Goal: Communication & Community: Answer question/provide support

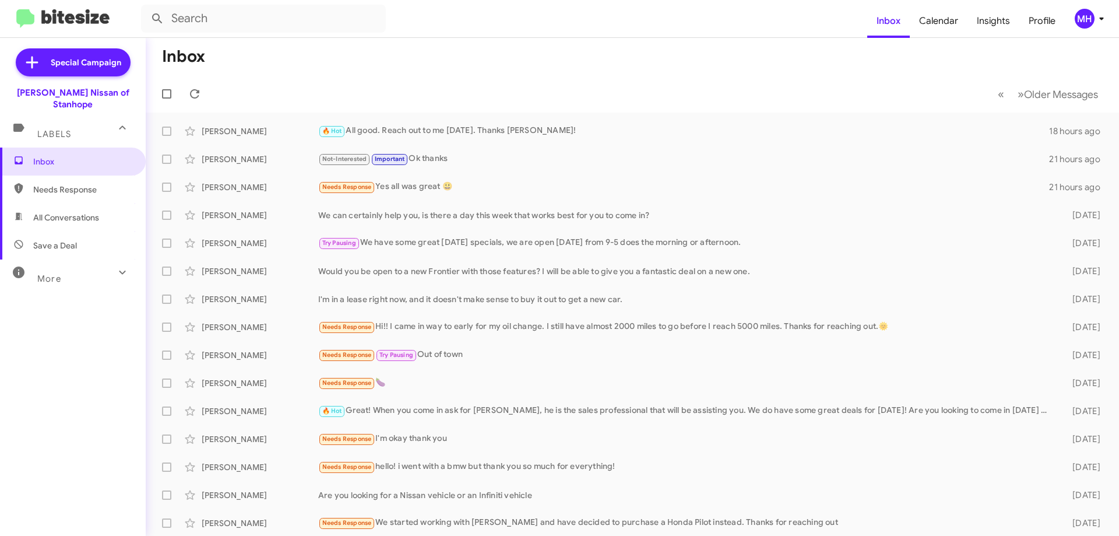
click at [75, 212] on span "All Conversations" at bounding box center [66, 218] width 66 height 12
type input "in:all-conversations"
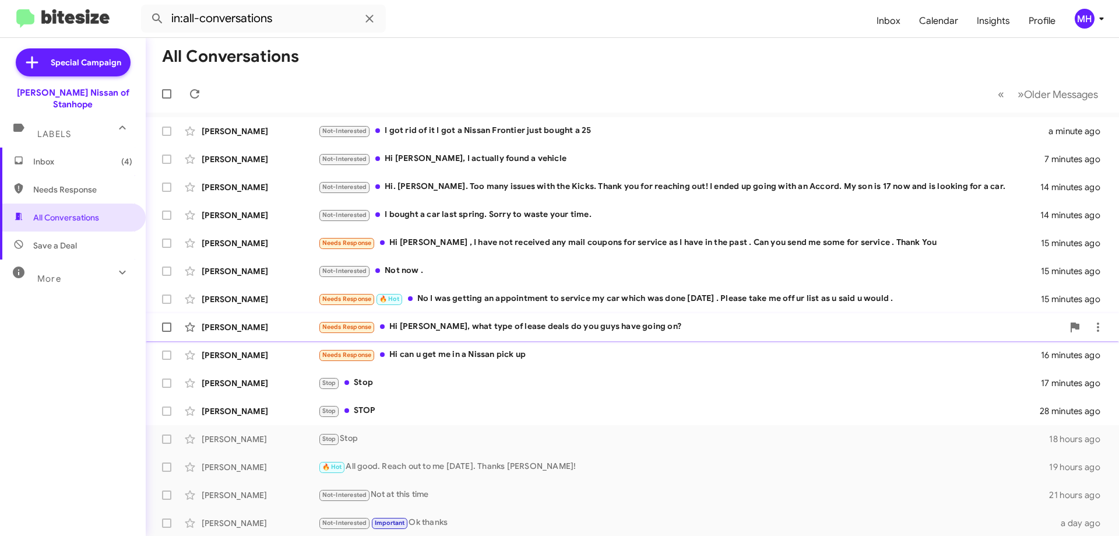
click at [444, 325] on div "Needs Response Hi [PERSON_NAME], what type of lease deals do you guys have goin…" at bounding box center [690, 326] width 745 height 13
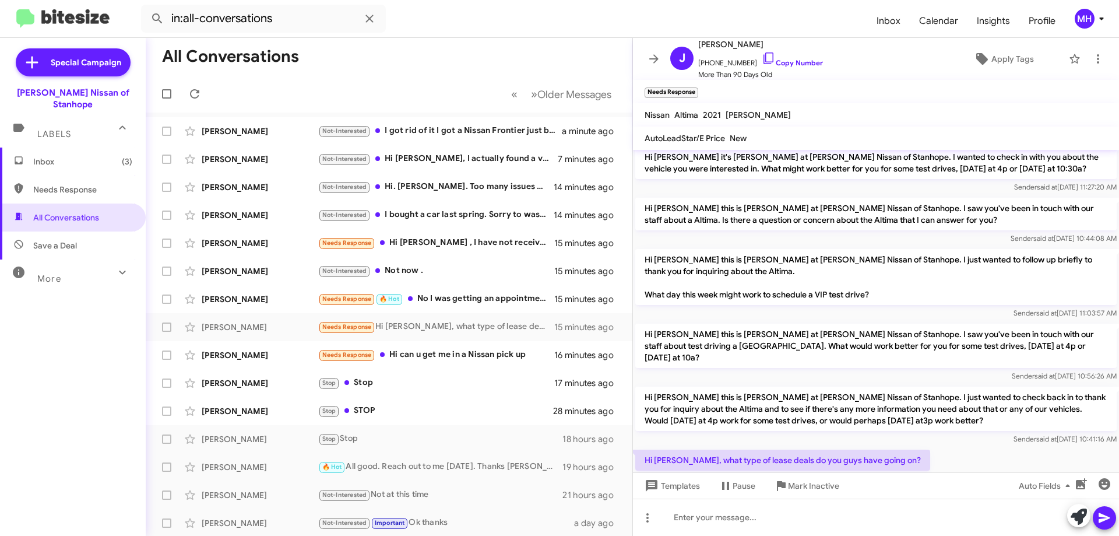
scroll to position [80, 0]
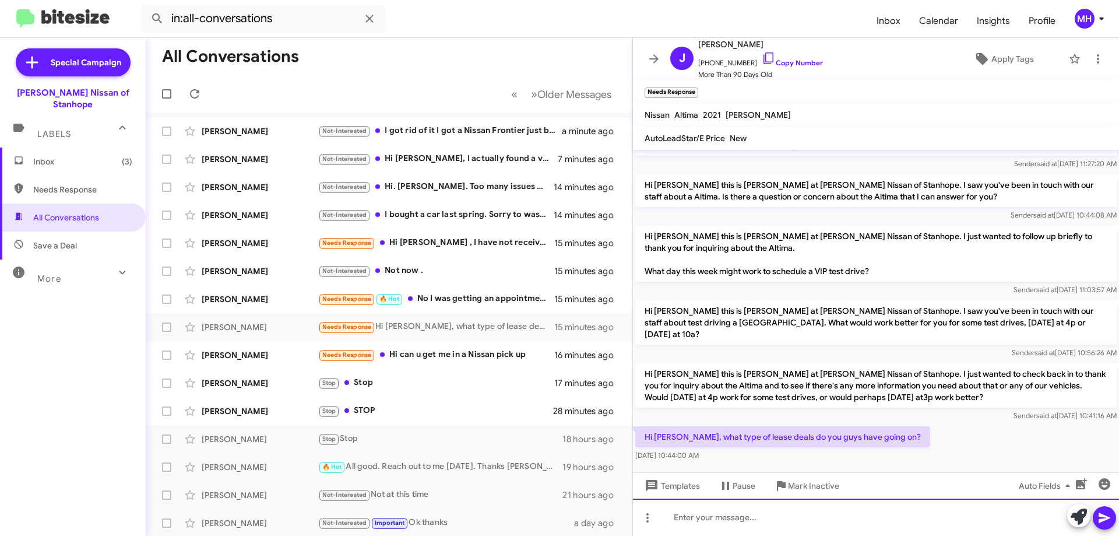
click at [687, 518] on div at bounding box center [876, 517] width 486 height 37
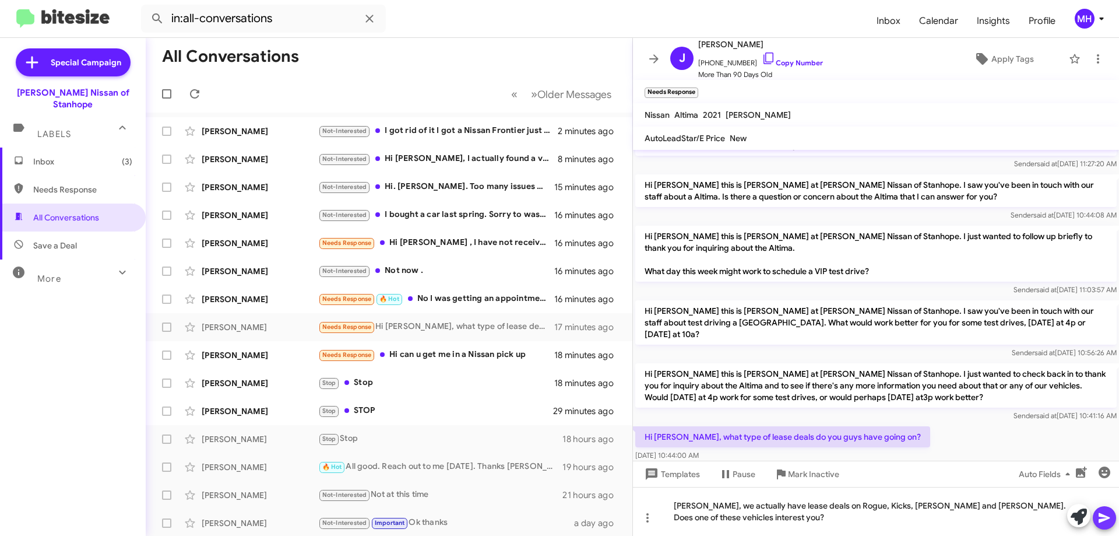
click at [1103, 516] on icon at bounding box center [1104, 518] width 11 height 10
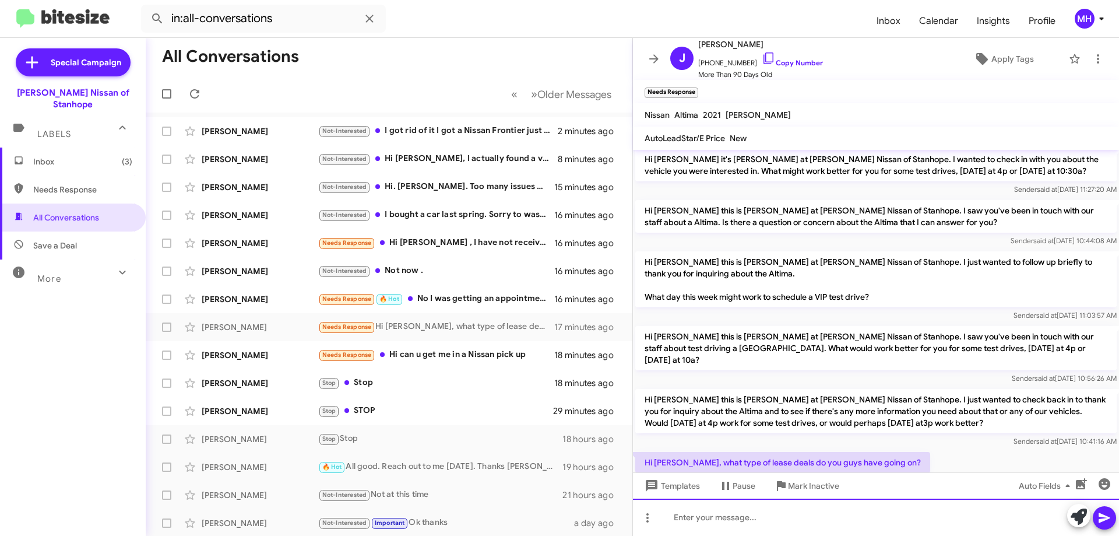
scroll to position [123, 0]
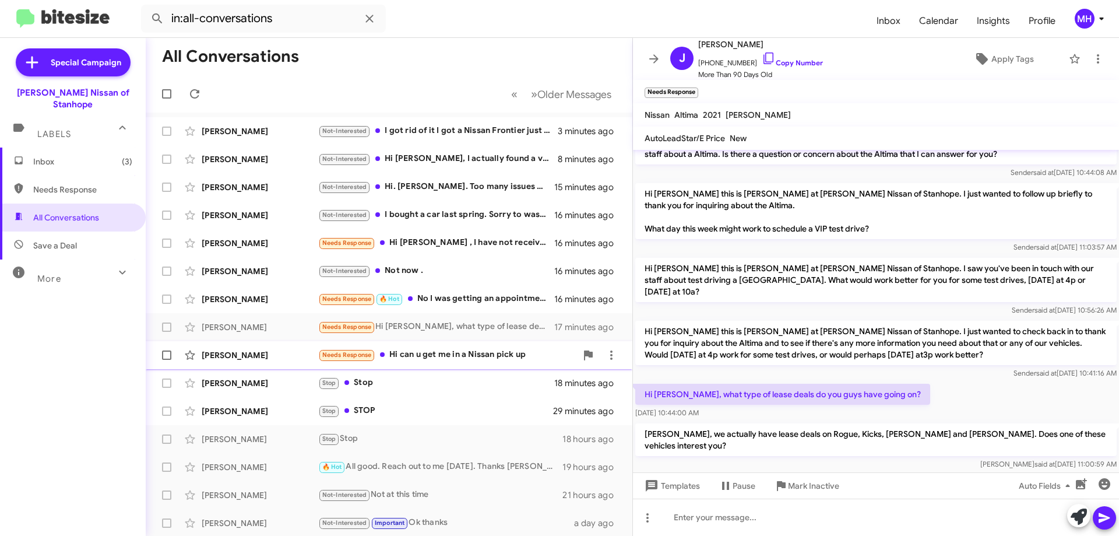
click at [431, 350] on div "Needs Response Hi can u get me in a Nissan pick up" at bounding box center [447, 354] width 258 height 13
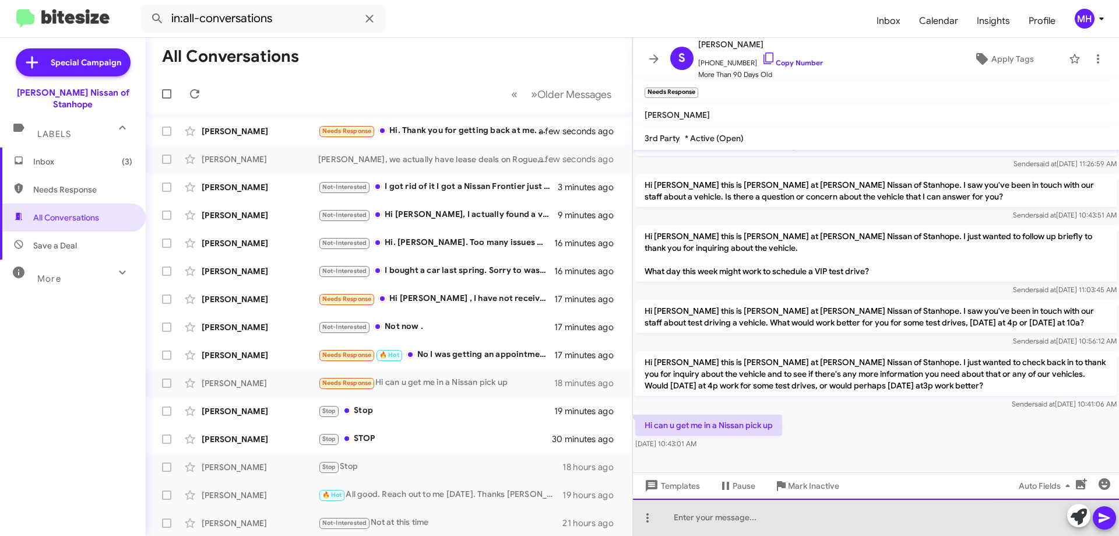
click at [685, 514] on div at bounding box center [876, 517] width 486 height 37
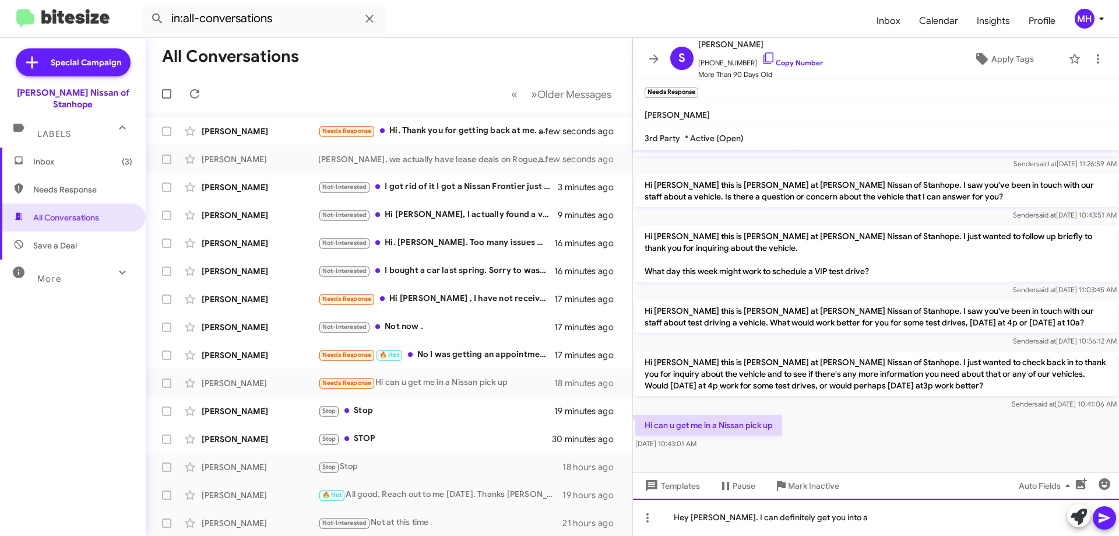
click at [840, 519] on div "Hey [PERSON_NAME]. I can definitely get you into a" at bounding box center [876, 517] width 486 height 37
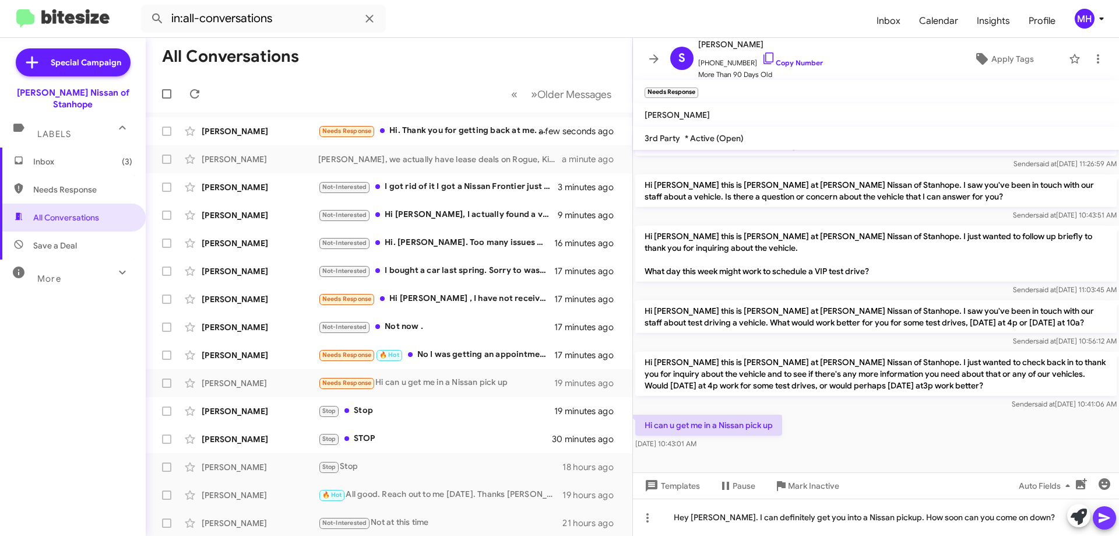
click at [1107, 518] on icon at bounding box center [1105, 518] width 14 height 14
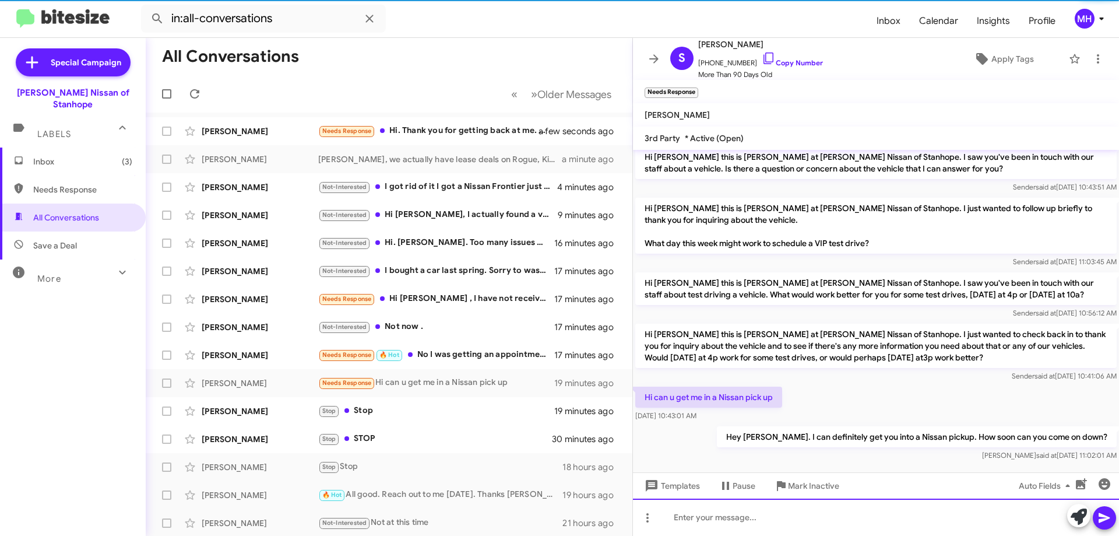
scroll to position [123, 0]
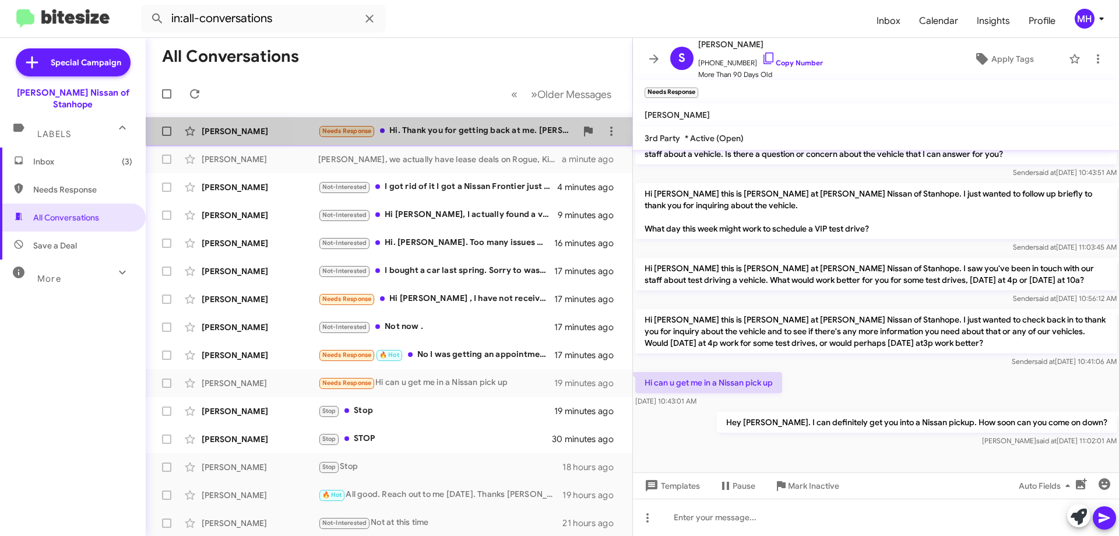
click at [465, 130] on div "Needs Response Hi. Thank you for getting back at me. [PERSON_NAME] decided to g…" at bounding box center [447, 130] width 258 height 13
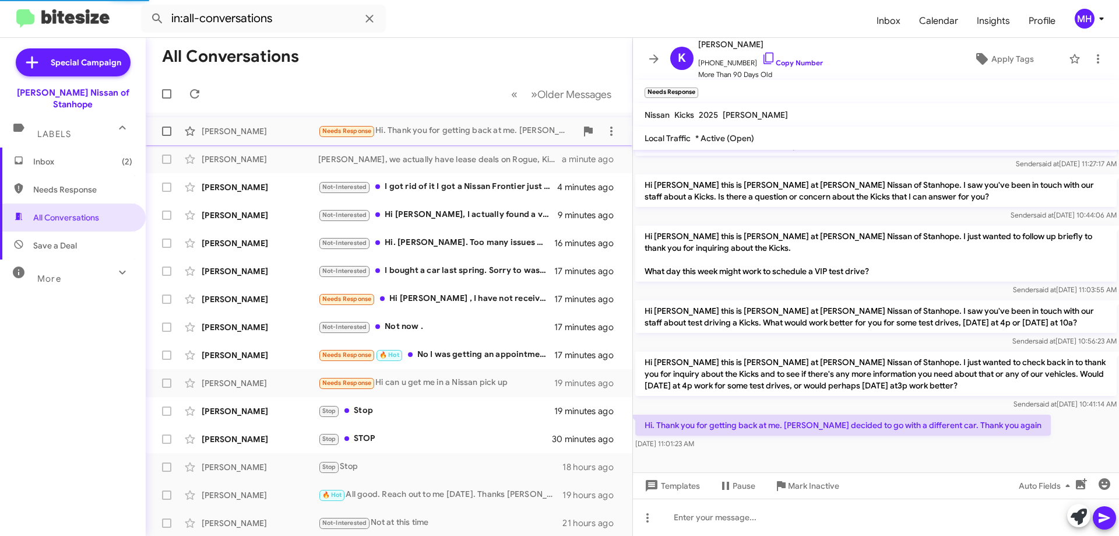
scroll to position [80, 0]
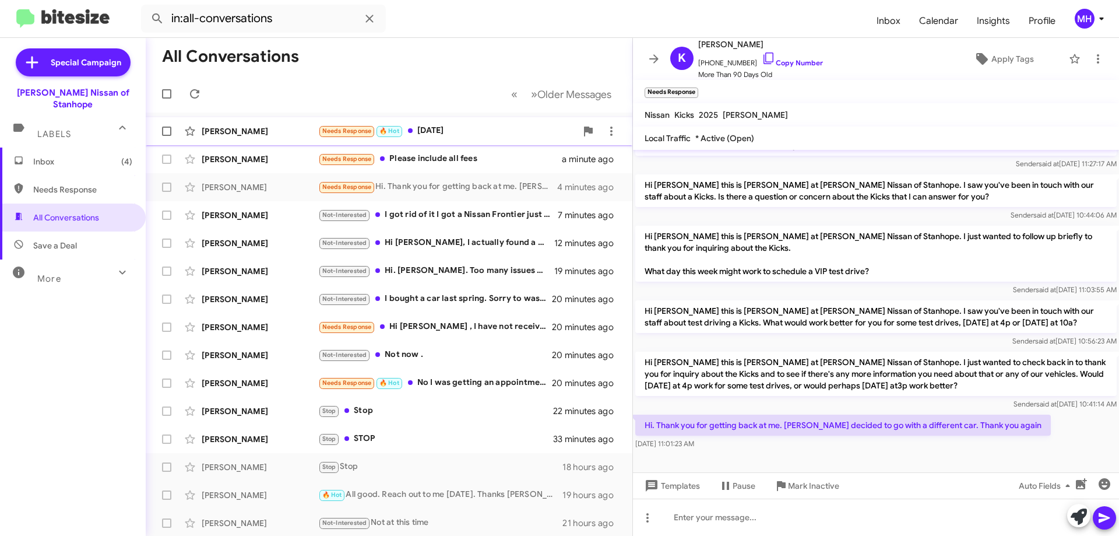
click at [455, 127] on div "Needs Response 🔥 Hot [DATE]" at bounding box center [447, 130] width 258 height 13
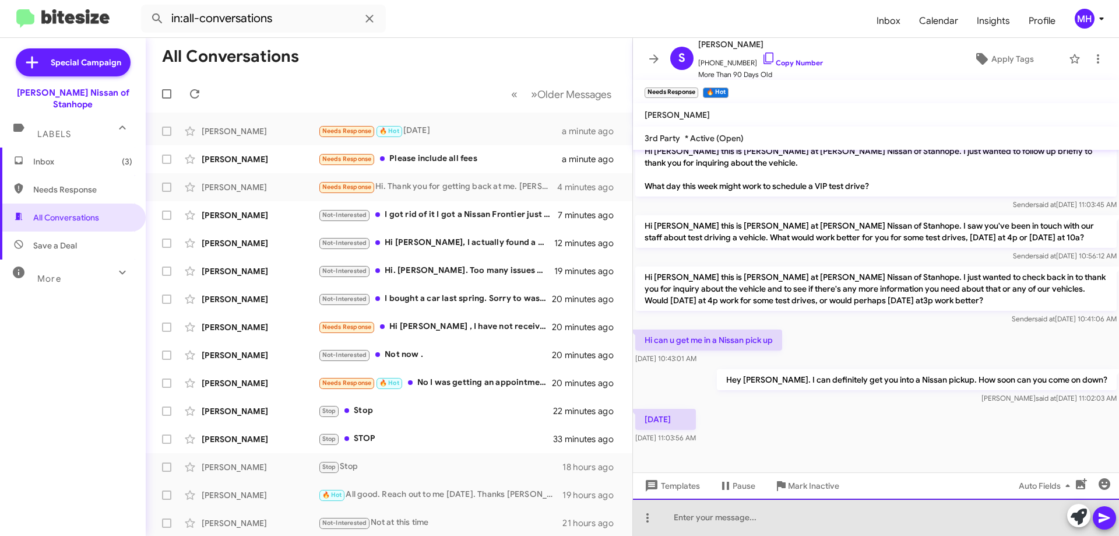
click at [726, 515] on div at bounding box center [876, 517] width 486 height 37
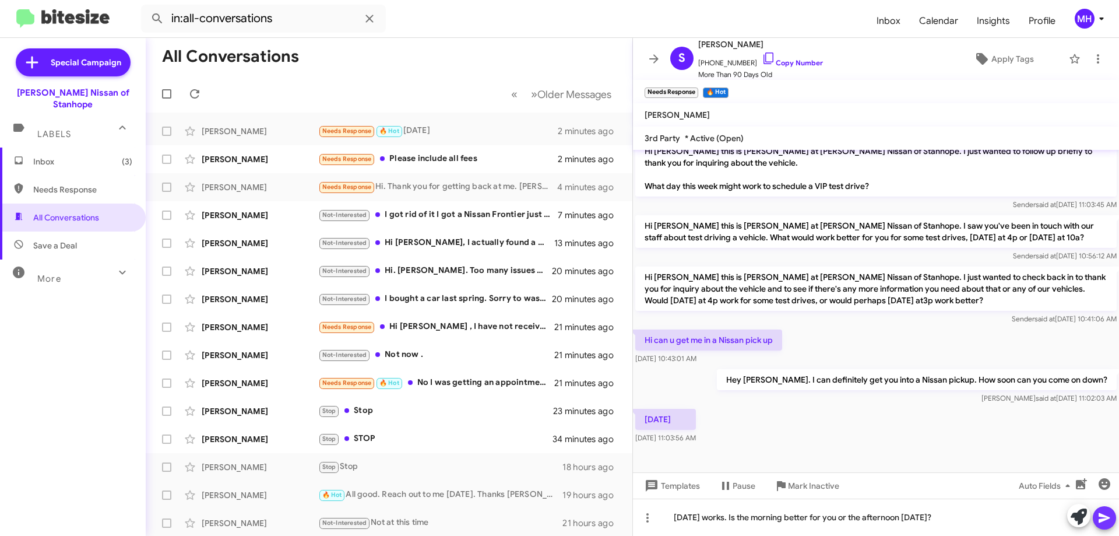
click at [1104, 517] on icon at bounding box center [1104, 518] width 11 height 10
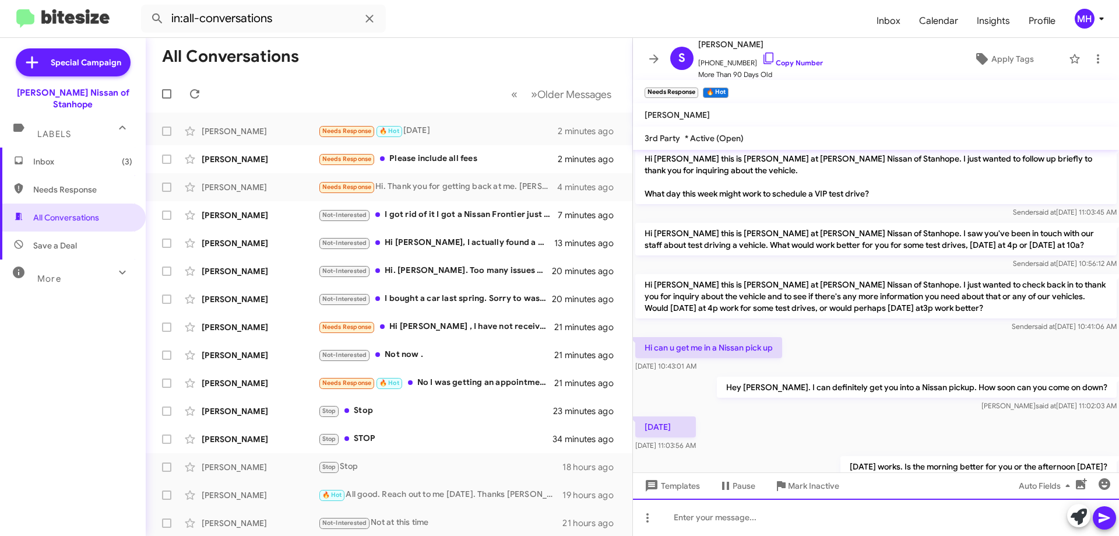
scroll to position [175, 0]
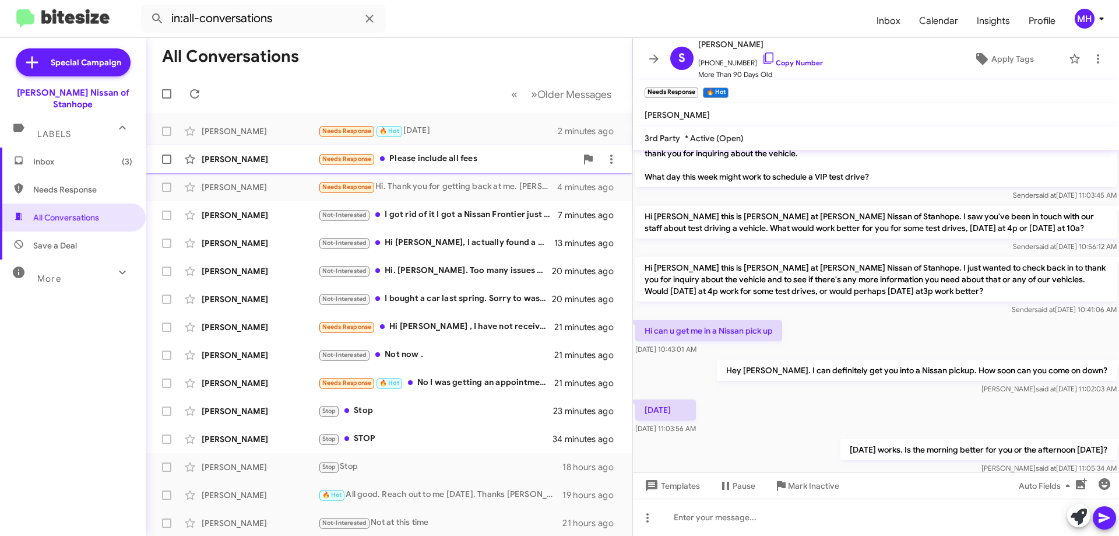
click at [474, 160] on div "Needs Response Please include all fees" at bounding box center [447, 158] width 258 height 13
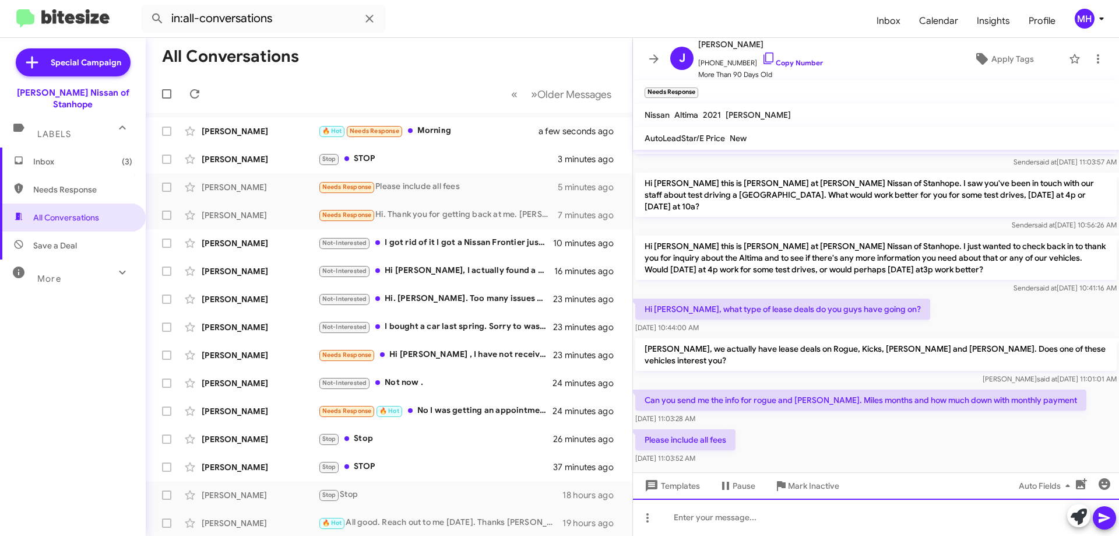
click at [691, 506] on div at bounding box center [876, 517] width 486 height 37
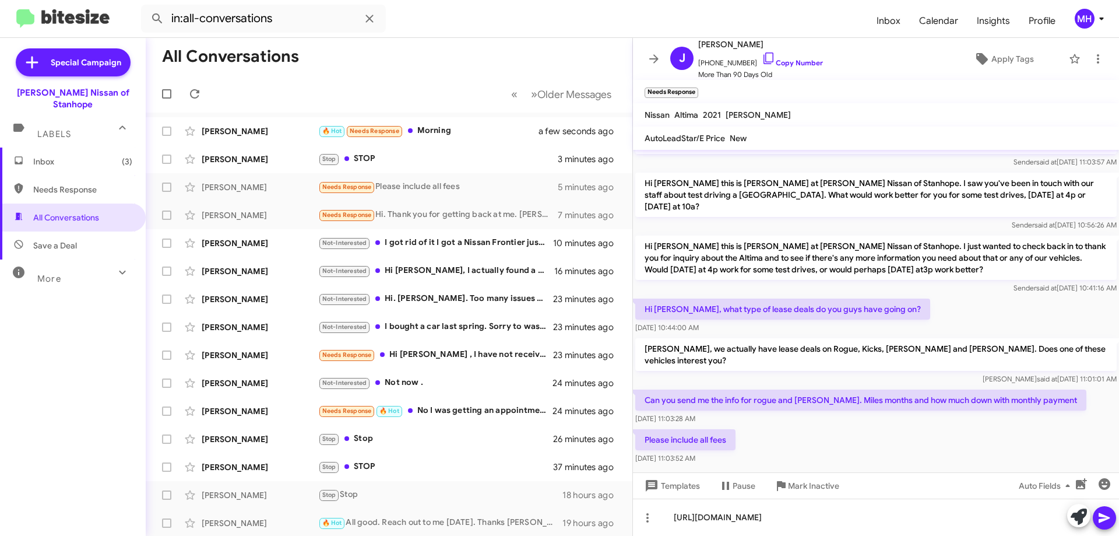
click at [1101, 518] on icon at bounding box center [1105, 518] width 14 height 14
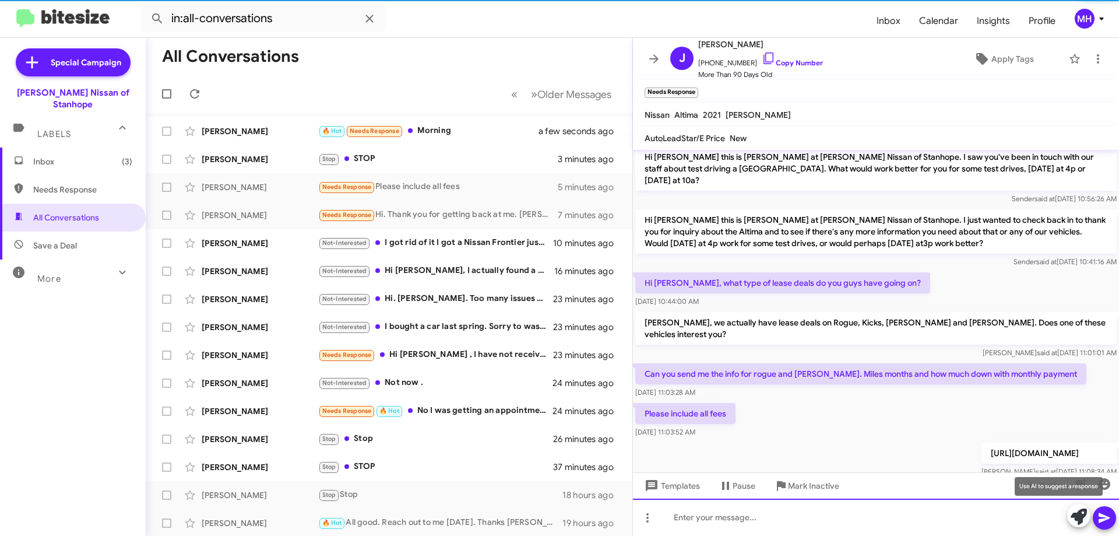
scroll to position [251, 0]
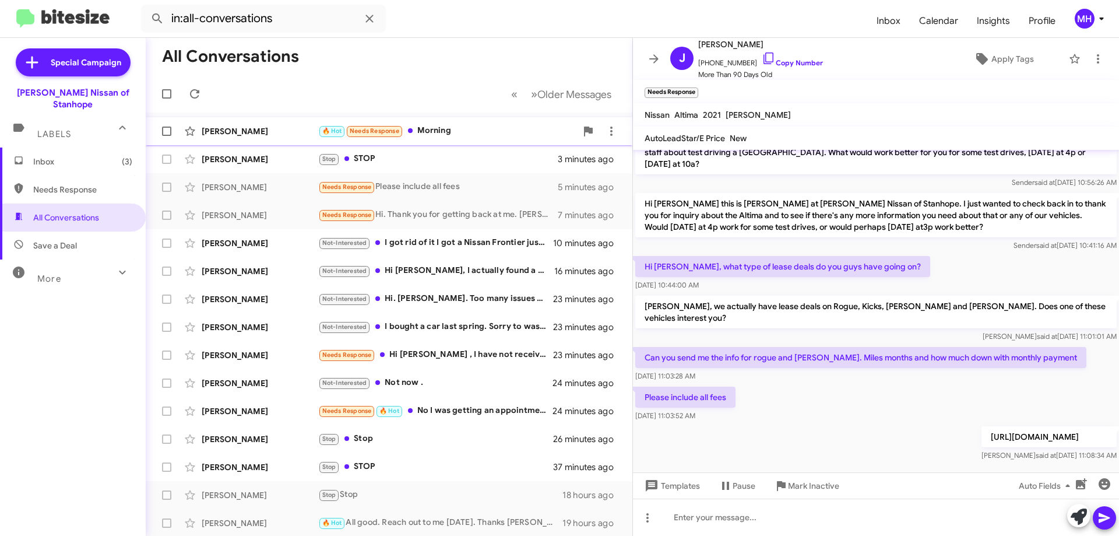
click at [447, 131] on div "🔥 Hot Needs Response Morning" at bounding box center [447, 130] width 258 height 13
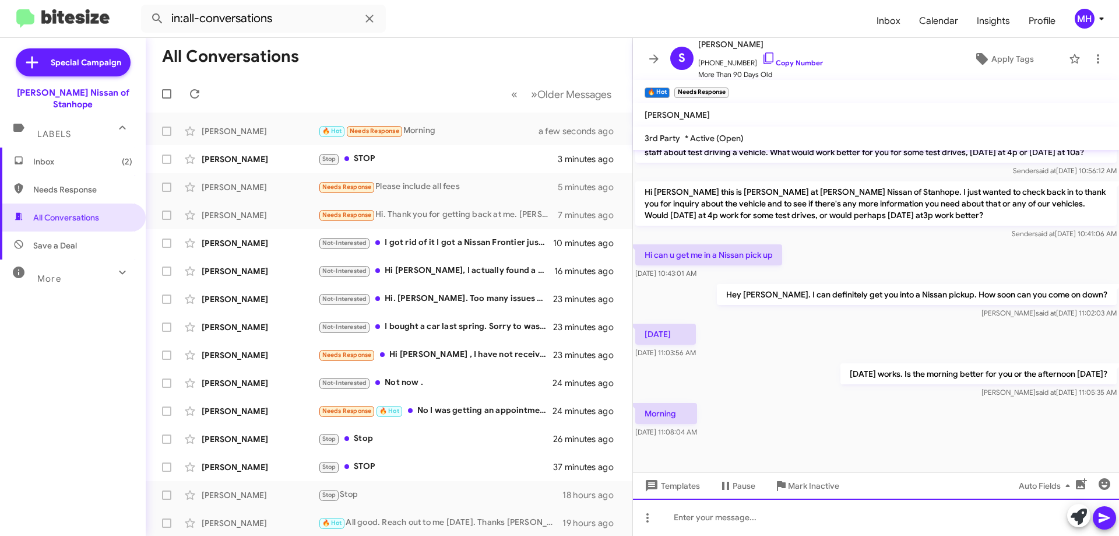
click at [722, 517] on div at bounding box center [876, 517] width 486 height 37
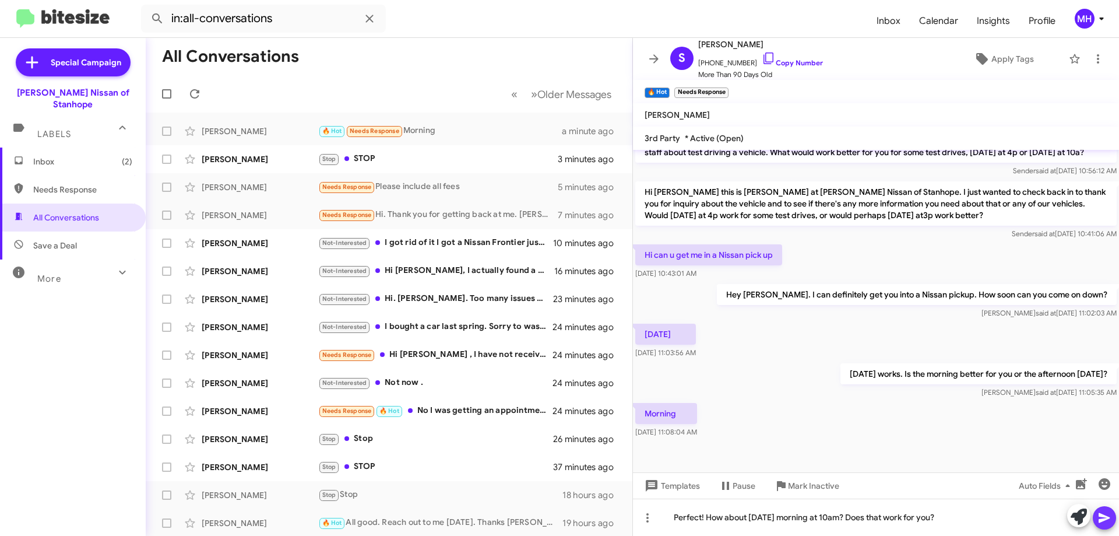
click at [1106, 516] on icon at bounding box center [1104, 518] width 11 height 10
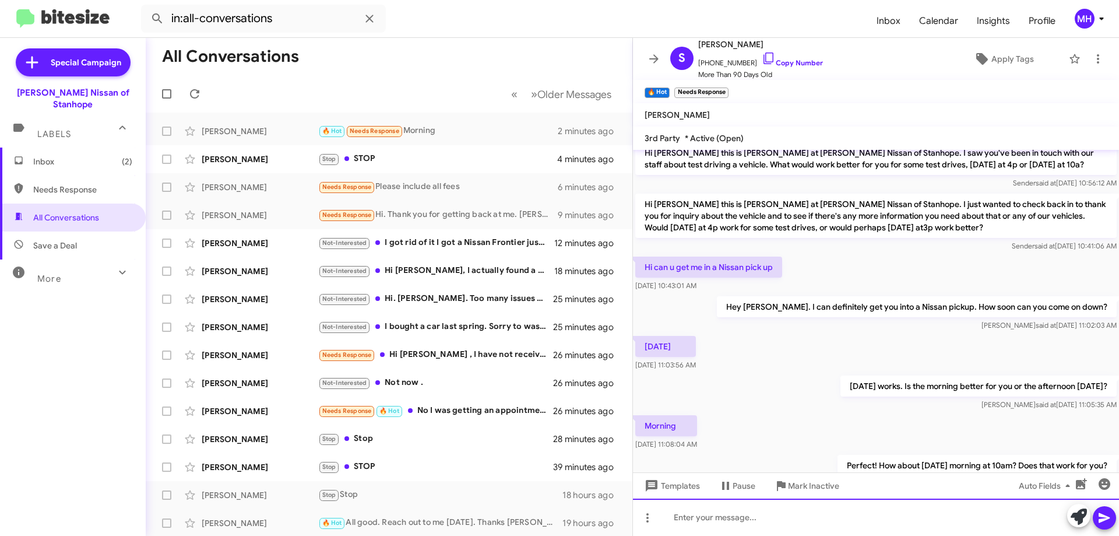
scroll to position [293, 0]
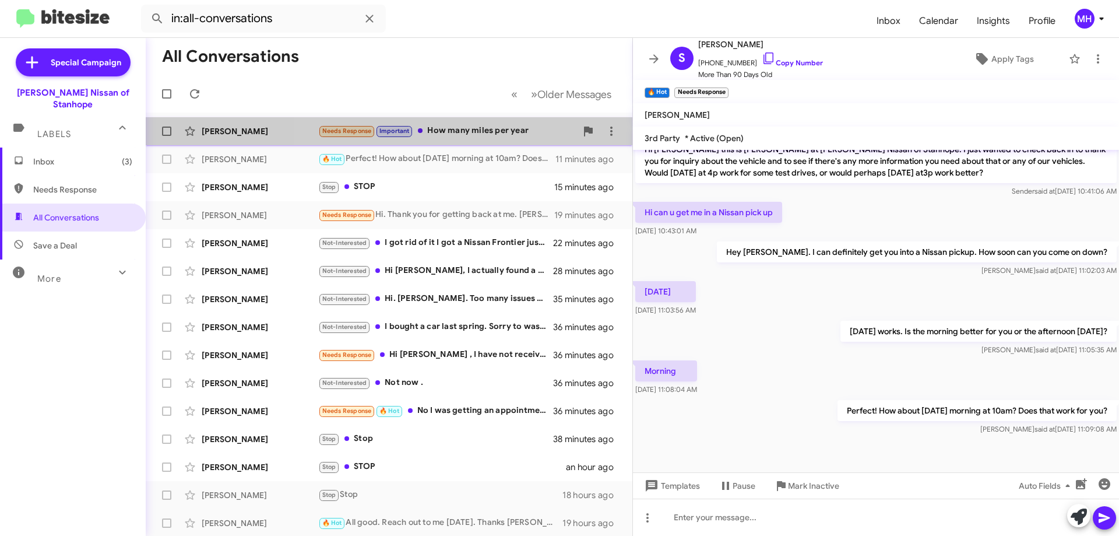
click at [489, 127] on div "Needs Response Important How many miles per year" at bounding box center [447, 130] width 258 height 13
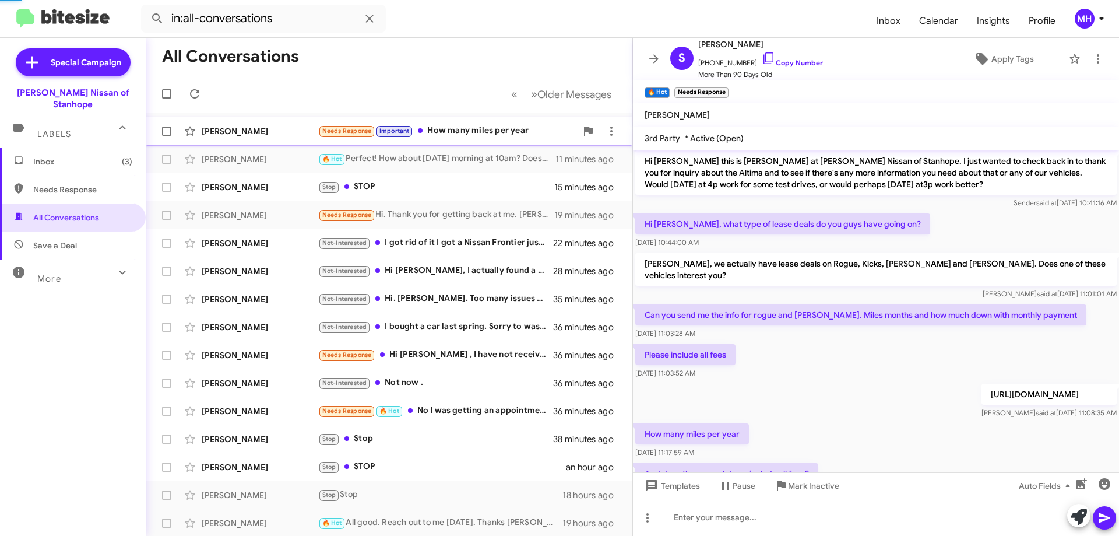
scroll to position [336, 0]
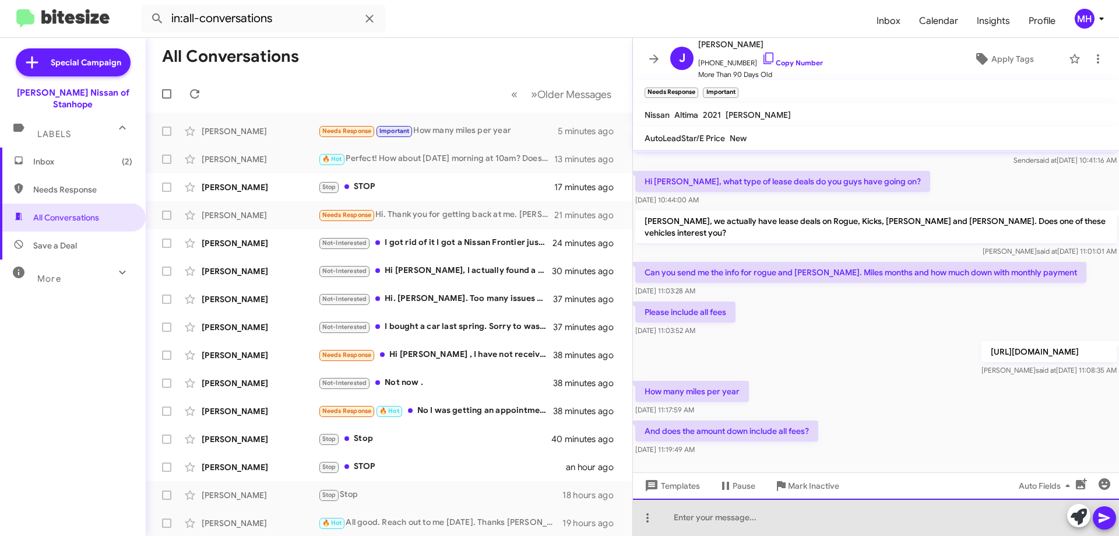
click at [686, 517] on div at bounding box center [876, 517] width 486 height 37
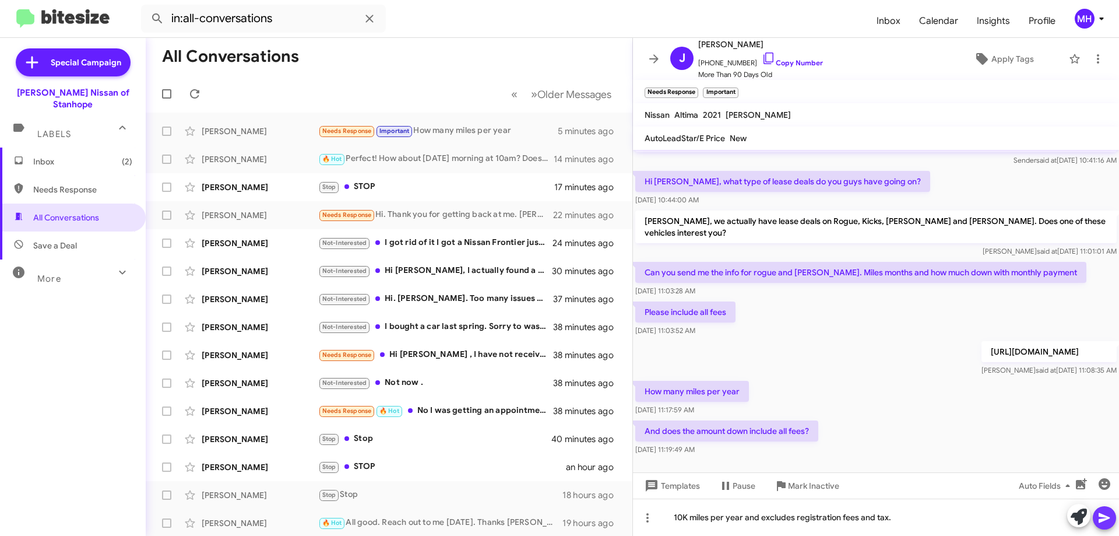
click at [1104, 518] on icon at bounding box center [1104, 518] width 11 height 10
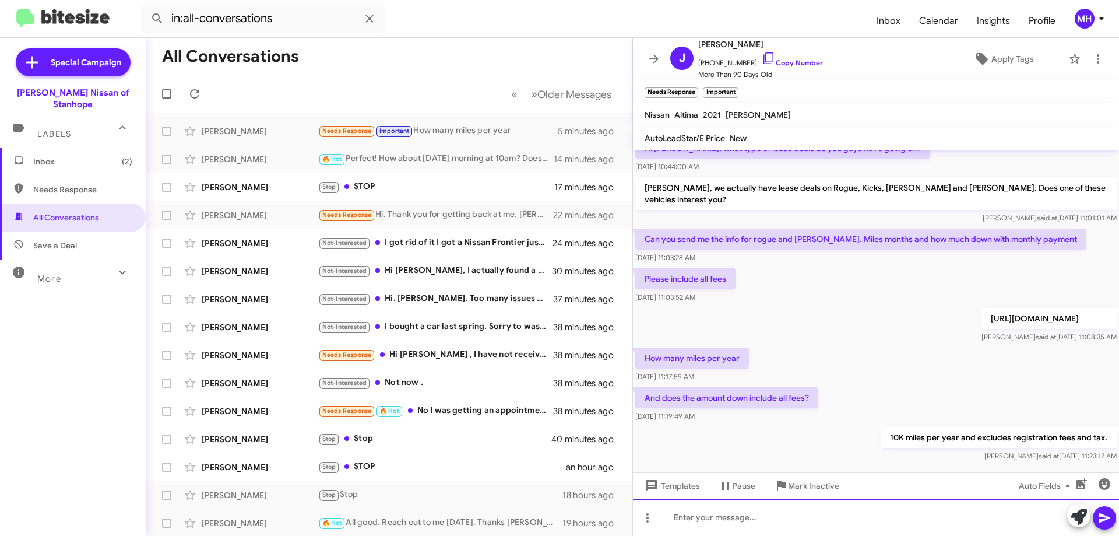
scroll to position [378, 0]
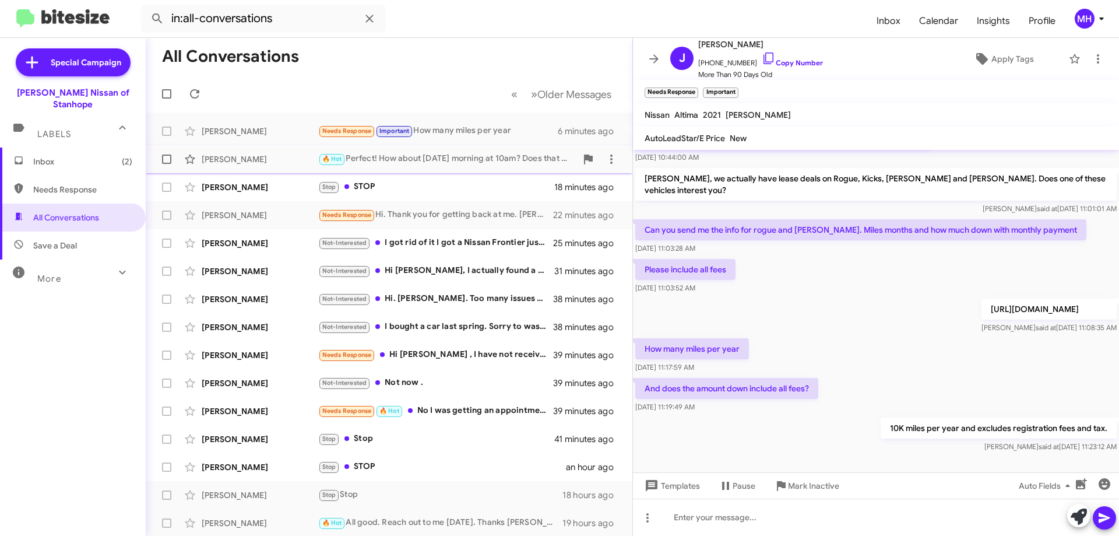
click at [427, 155] on div "🔥 Hot Perfect! How about [DATE] morning at 10am? Does that work for you?" at bounding box center [447, 158] width 258 height 13
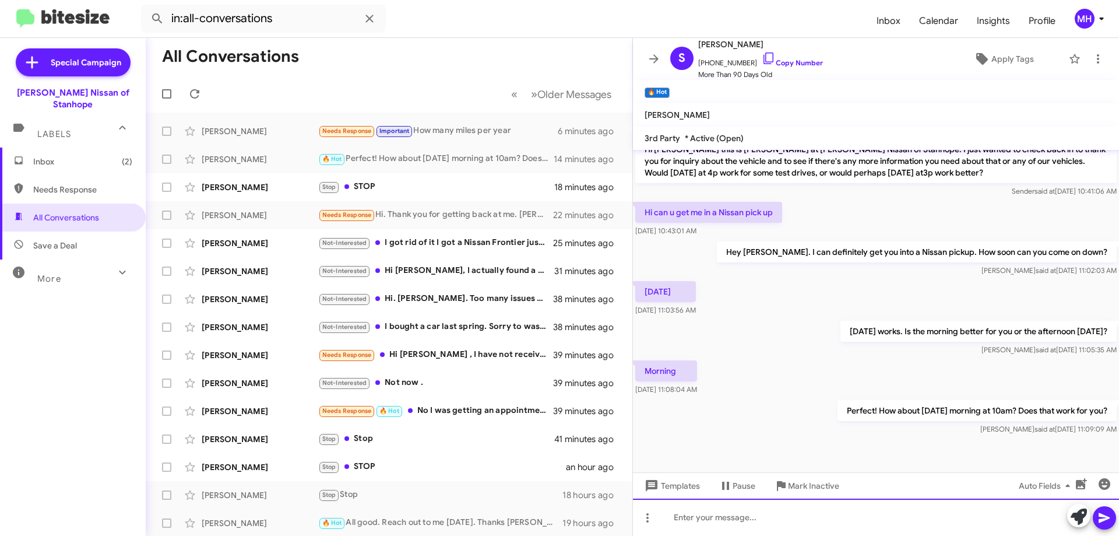
click at [695, 522] on div at bounding box center [876, 517] width 486 height 37
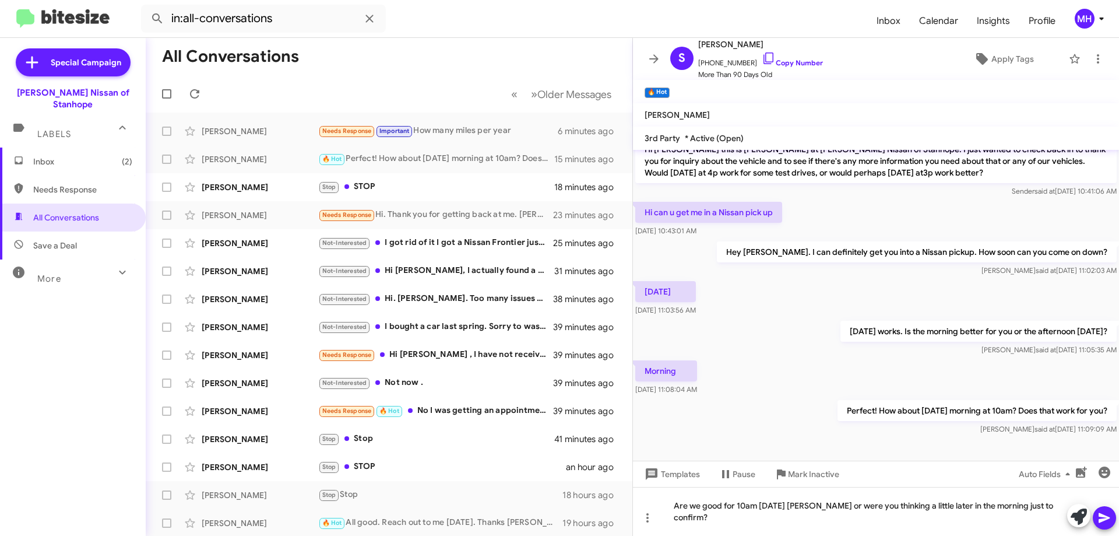
click at [1105, 516] on icon at bounding box center [1104, 518] width 11 height 10
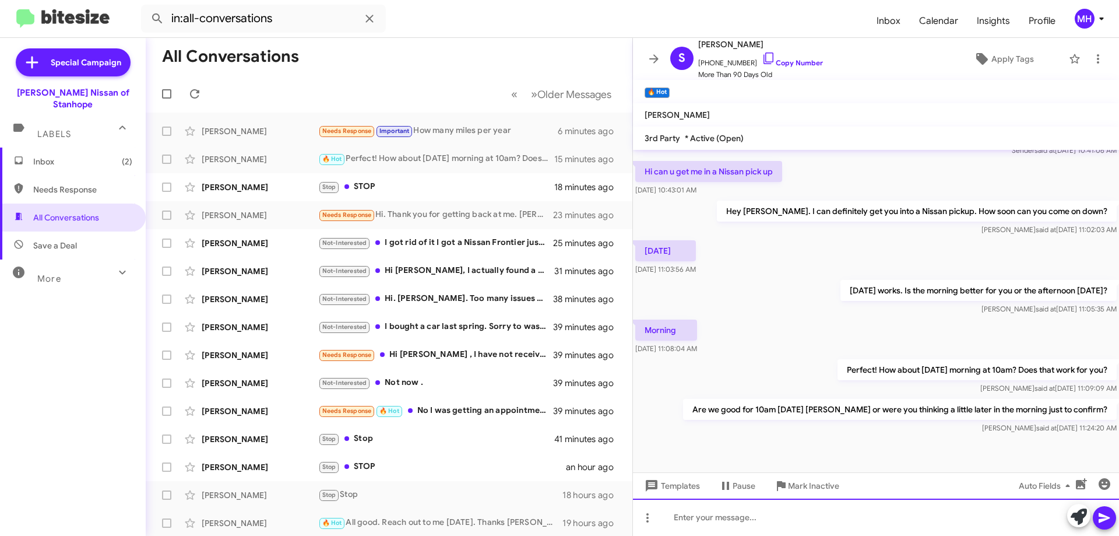
scroll to position [336, 0]
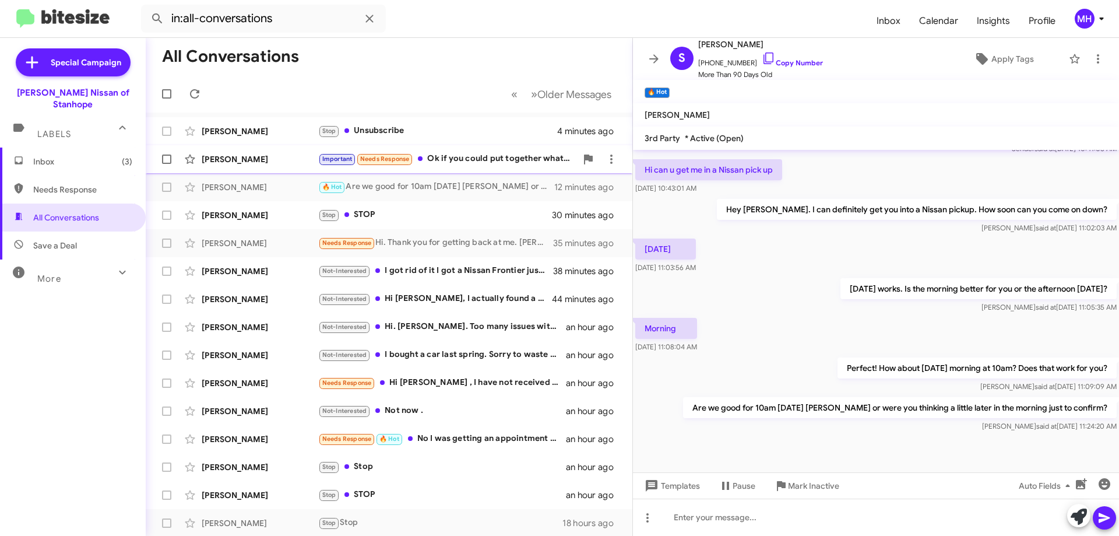
click at [485, 156] on div "Important Needs Response Ok if you could put together what I would really pay e…" at bounding box center [447, 158] width 258 height 13
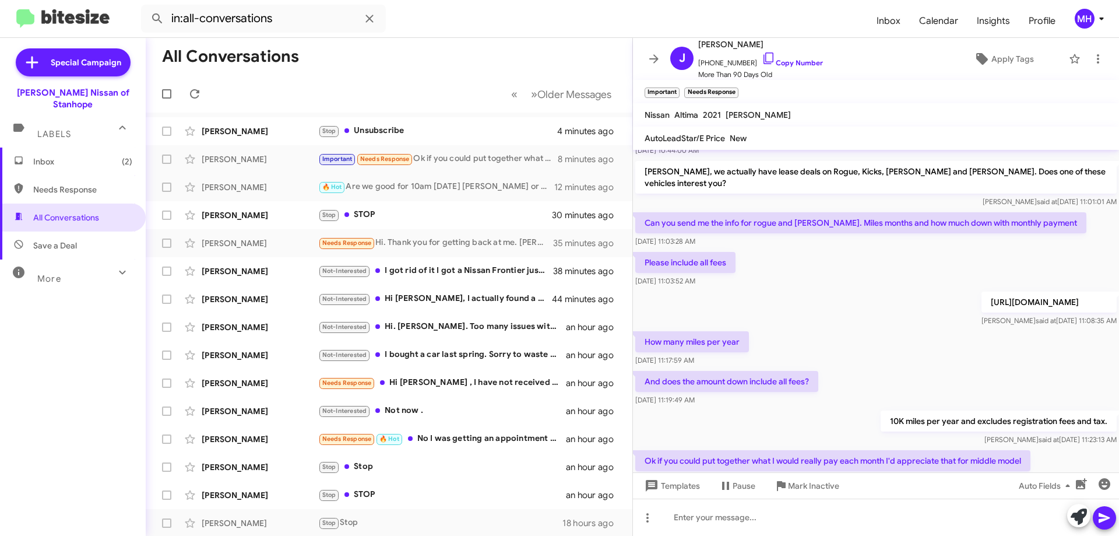
scroll to position [421, 0]
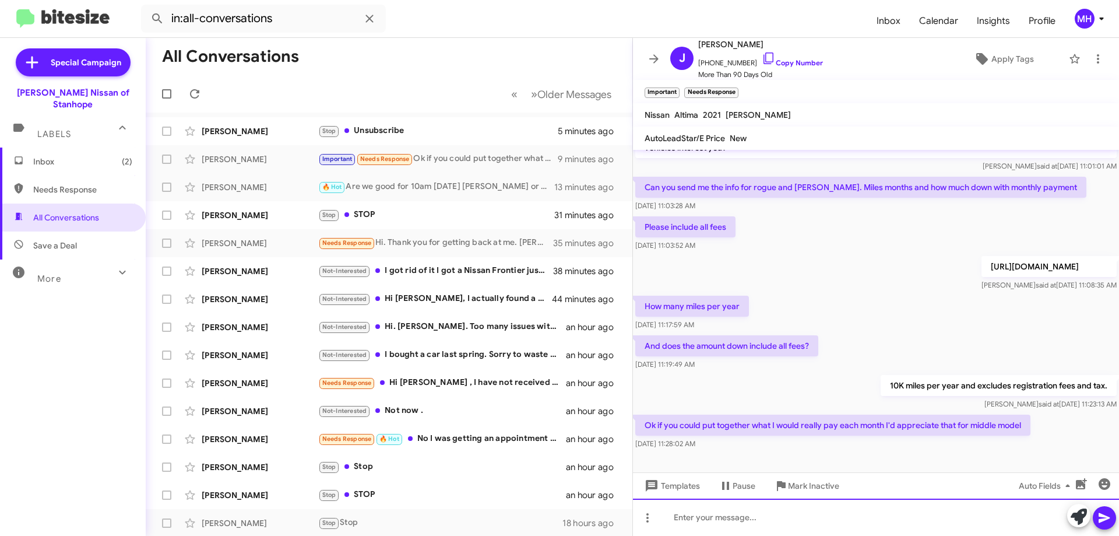
click at [695, 521] on div at bounding box center [876, 517] width 486 height 37
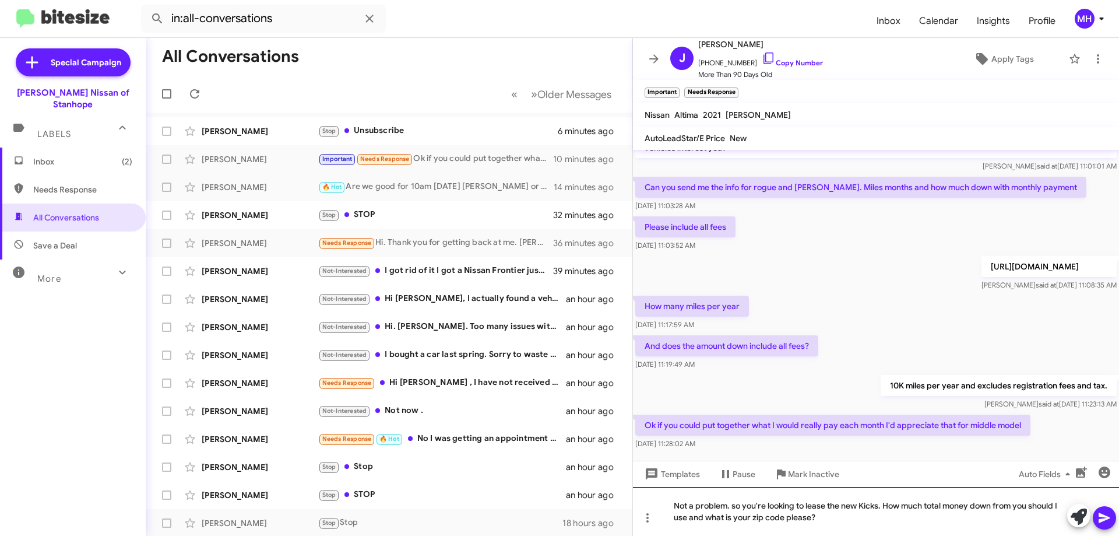
click at [737, 501] on div "Not a problem. so you're looking to lease the new Kicks. How much total money d…" at bounding box center [876, 511] width 486 height 49
click at [1104, 519] on icon at bounding box center [1104, 518] width 11 height 10
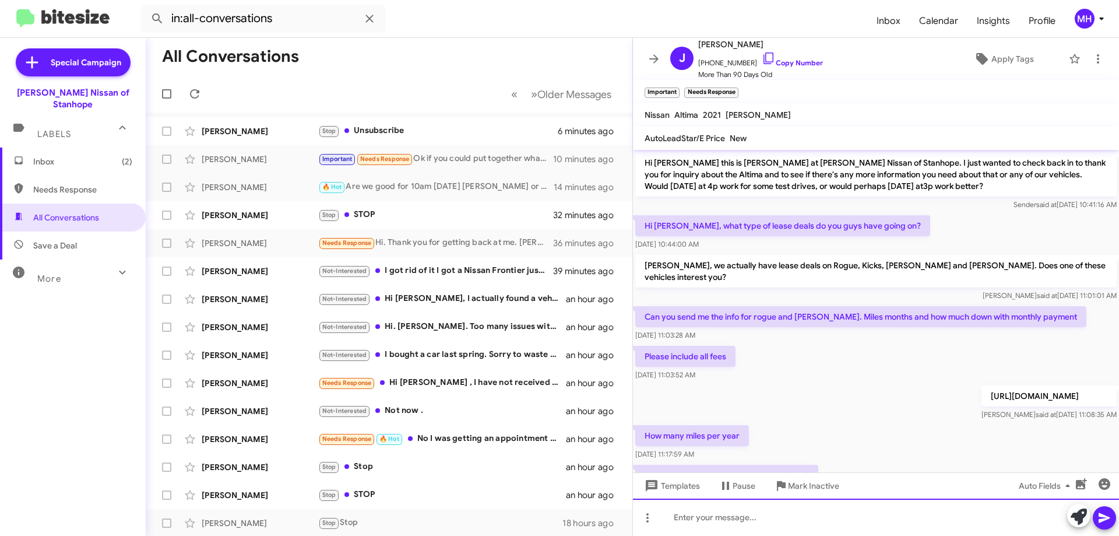
scroll to position [475, 0]
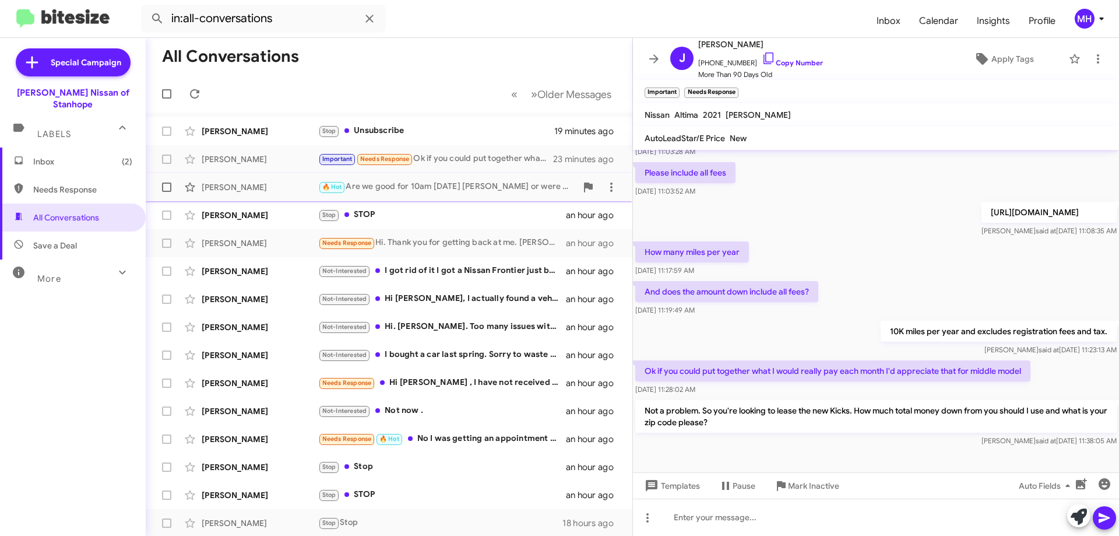
click at [373, 182] on div "🔥 Hot Are we good for 10am [DATE] [PERSON_NAME] or were you thinking a little l…" at bounding box center [447, 186] width 258 height 13
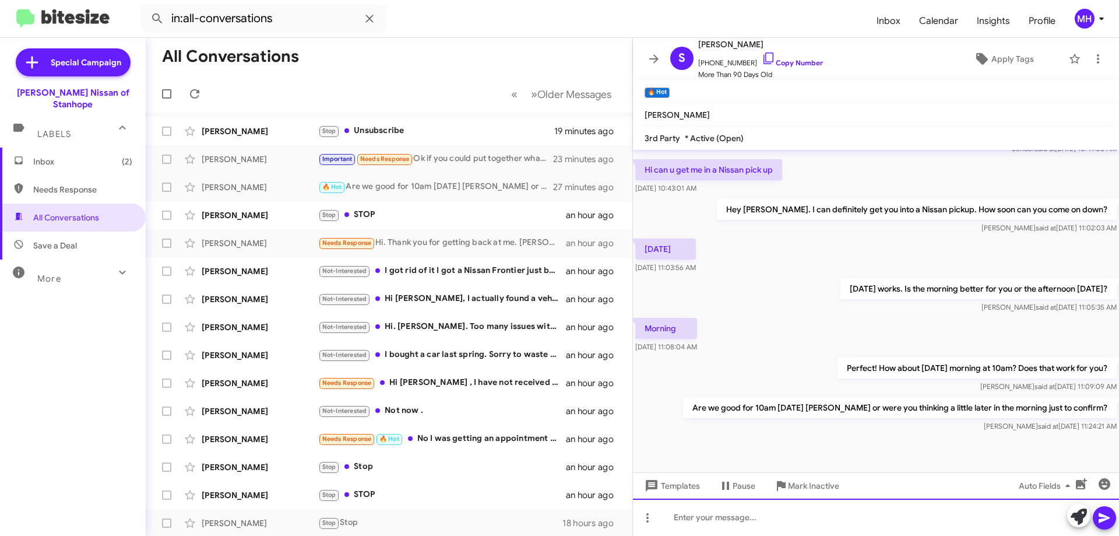
click at [723, 518] on div at bounding box center [876, 517] width 486 height 37
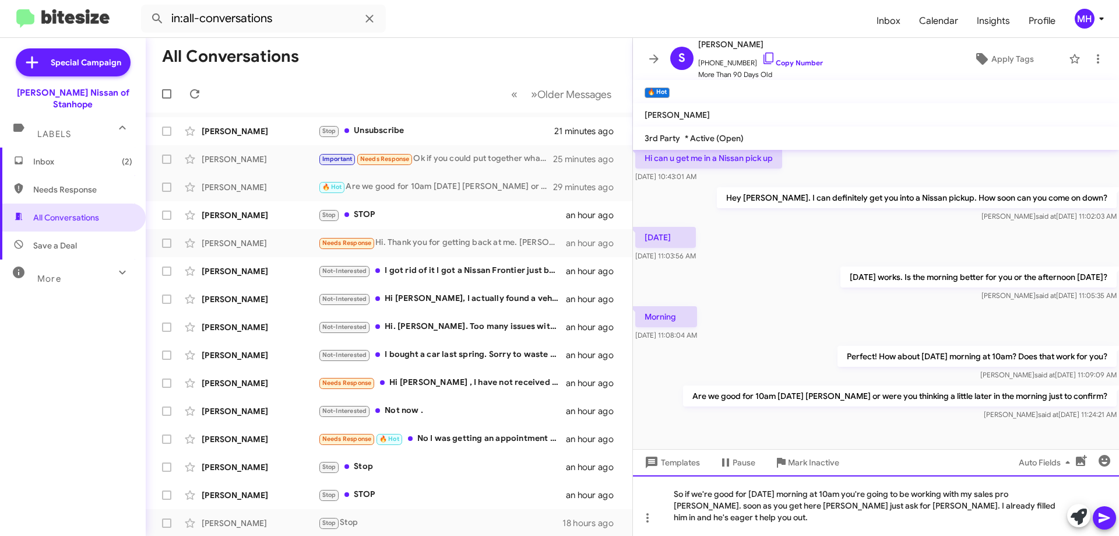
scroll to position [359, 0]
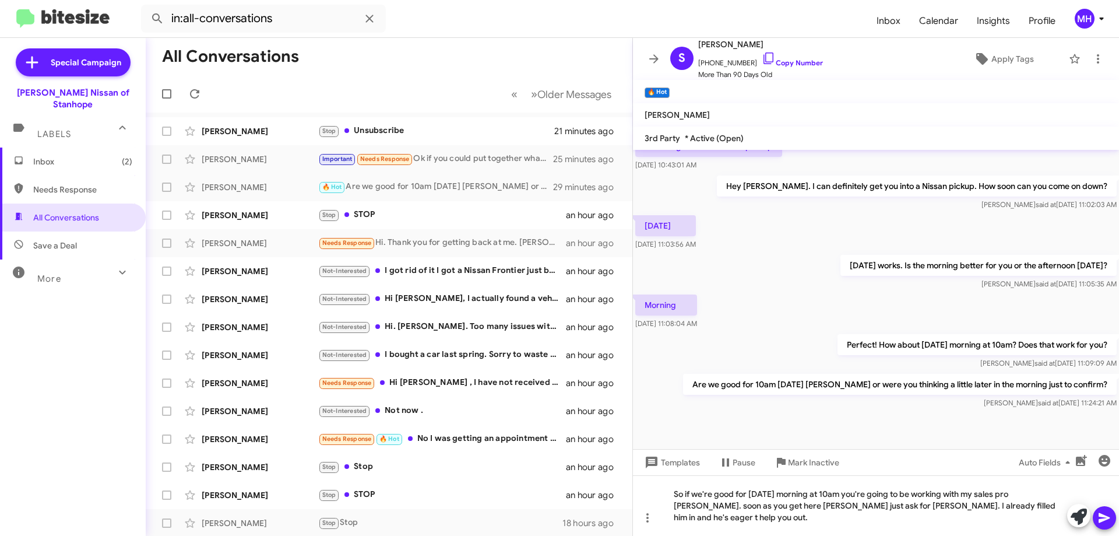
click at [1105, 516] on icon at bounding box center [1104, 518] width 11 height 10
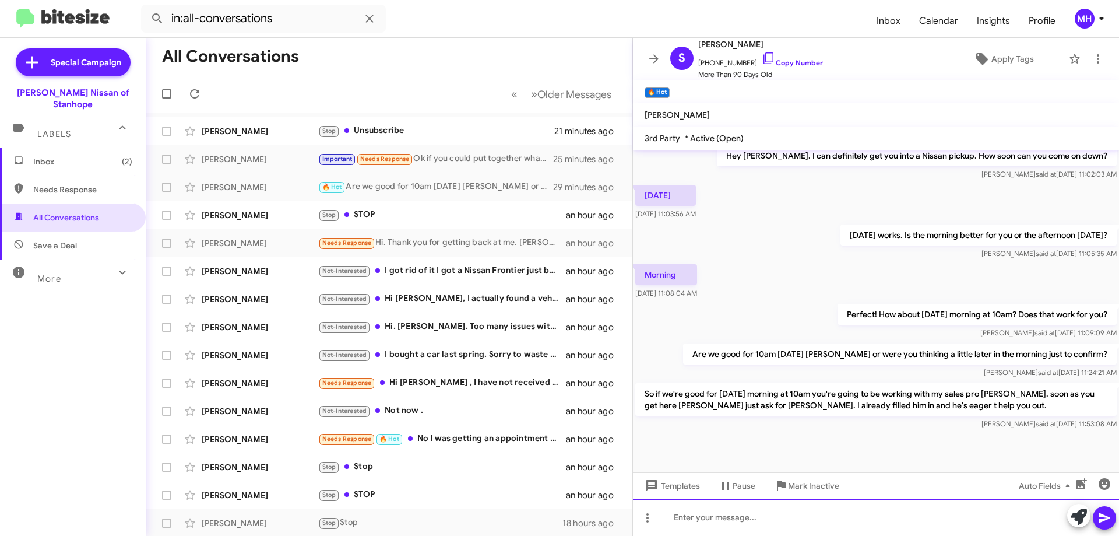
scroll to position [390, 0]
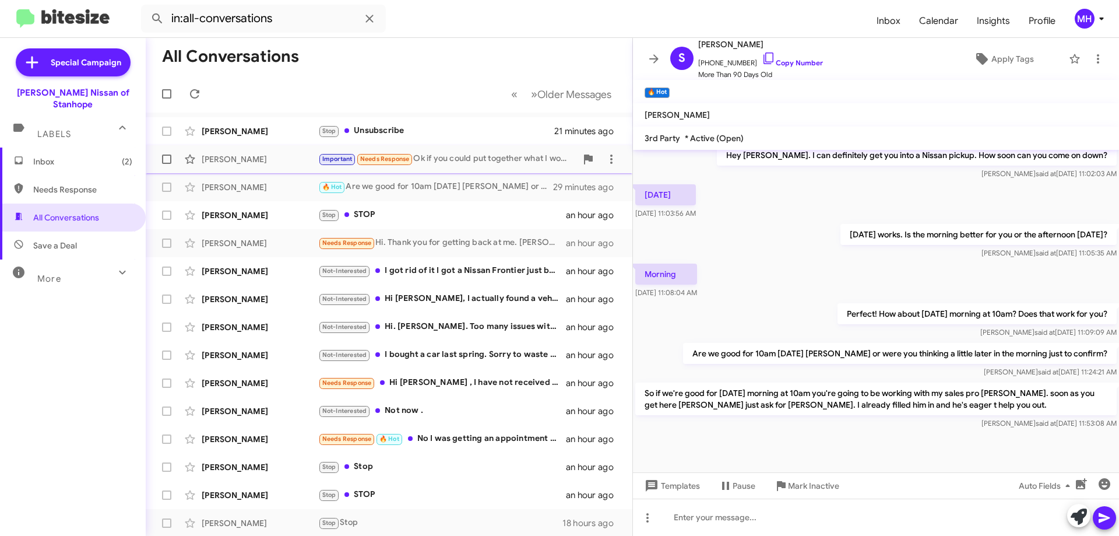
click at [448, 156] on div "Important Needs Response Ok if you could put together what I would really pay e…" at bounding box center [447, 158] width 258 height 13
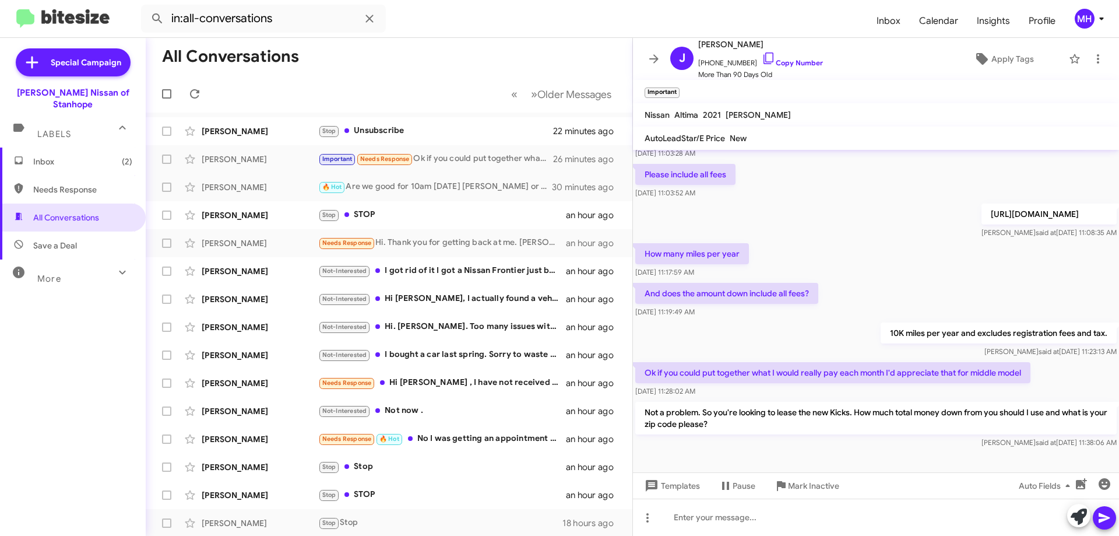
scroll to position [475, 0]
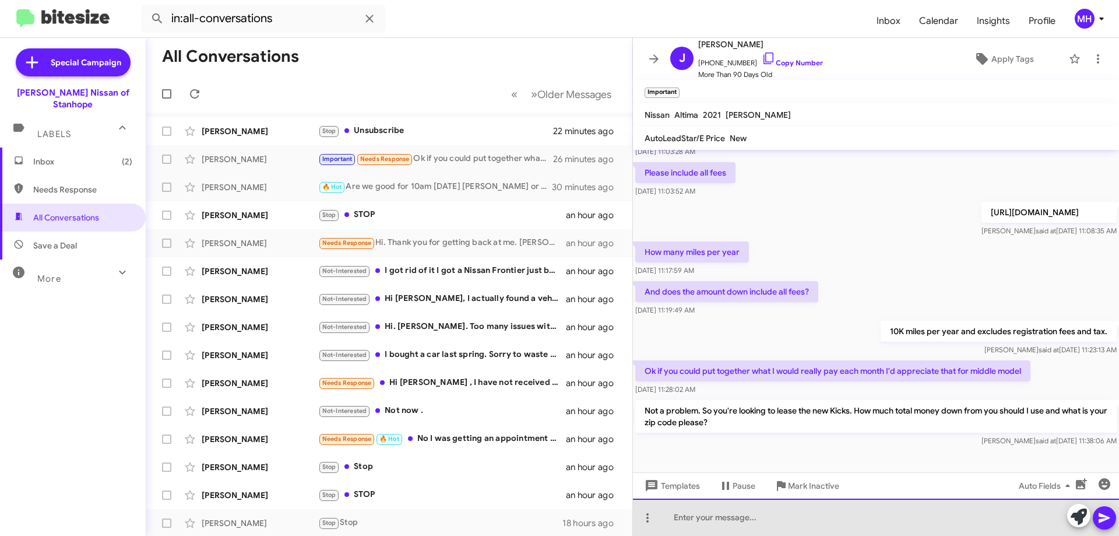
click at [690, 517] on div at bounding box center [876, 517] width 486 height 37
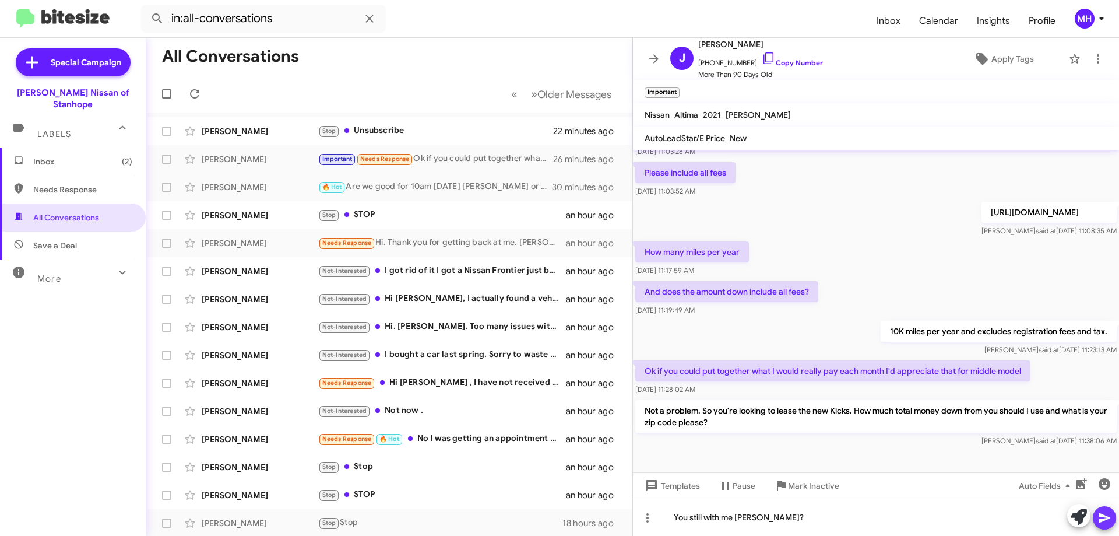
click at [1104, 515] on icon at bounding box center [1104, 518] width 11 height 10
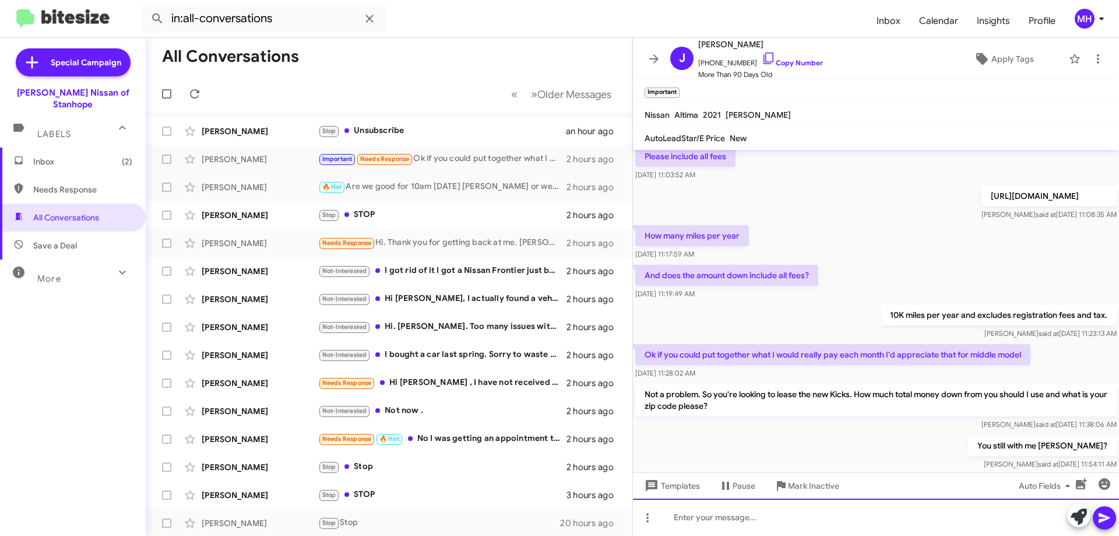
scroll to position [518, 0]
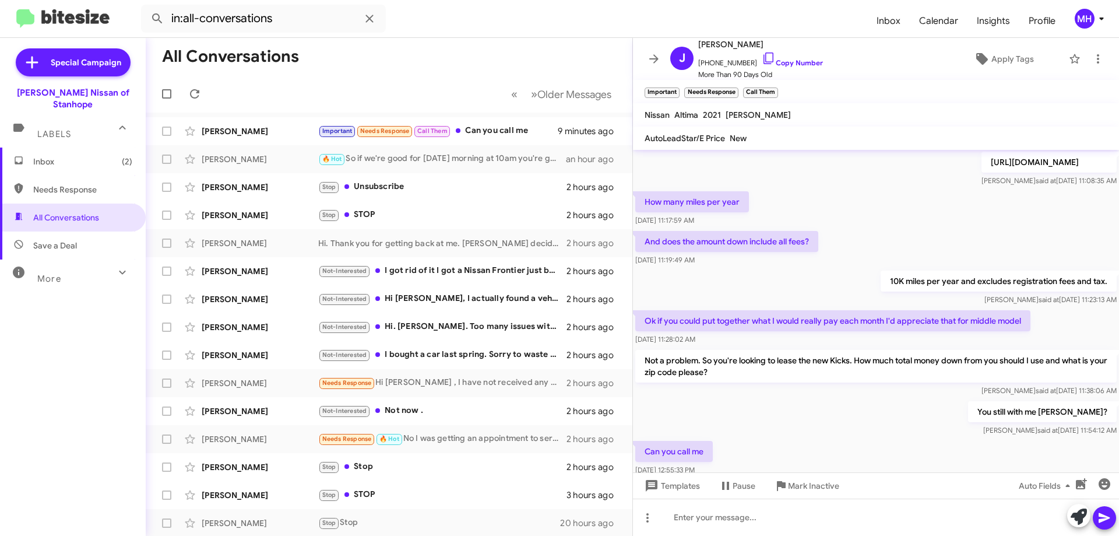
scroll to position [560, 0]
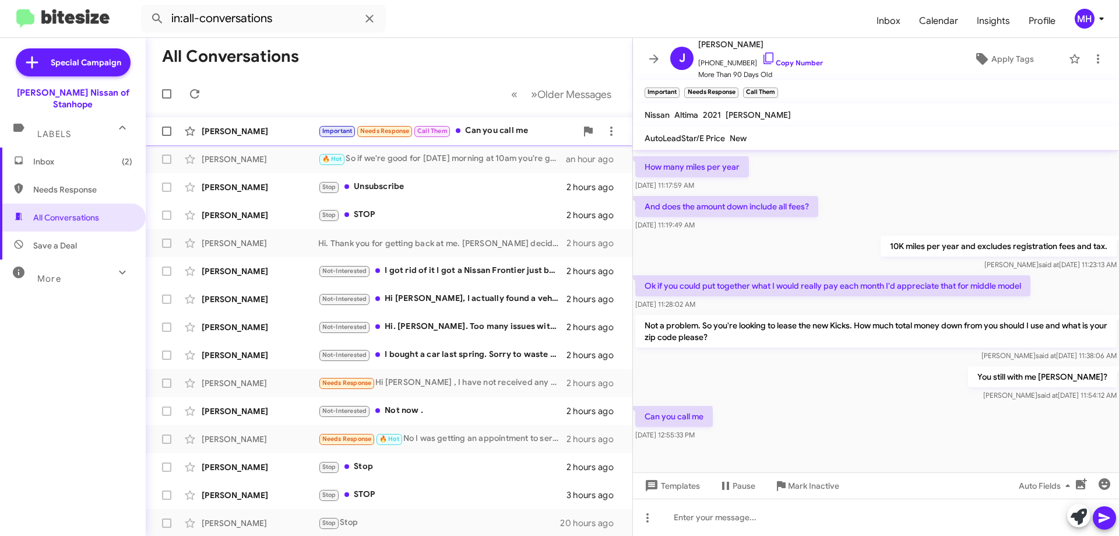
click at [494, 128] on div "Important Needs Response Call Them Can you call me" at bounding box center [447, 130] width 258 height 13
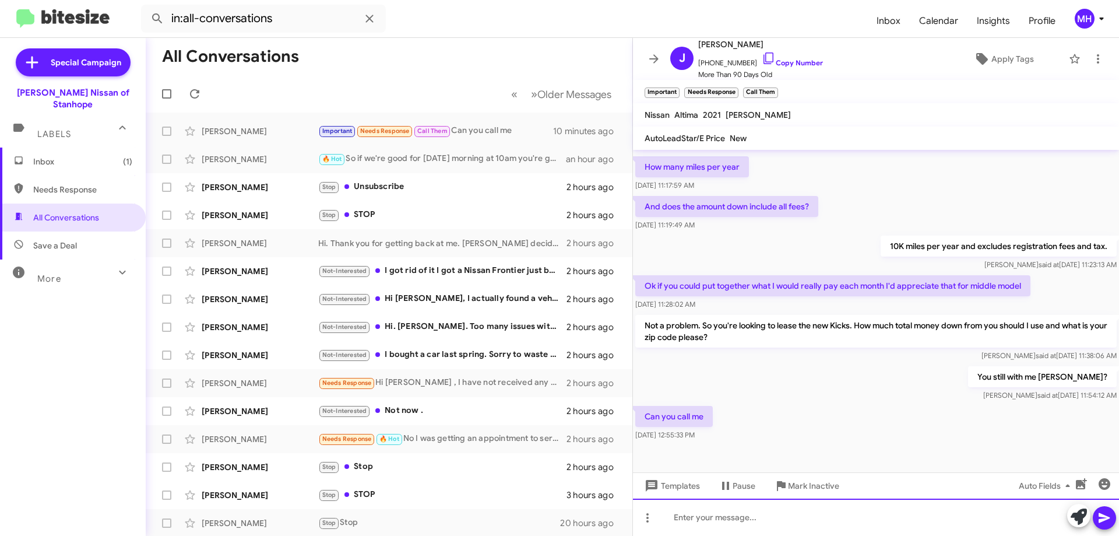
click at [712, 515] on div at bounding box center [876, 517] width 486 height 37
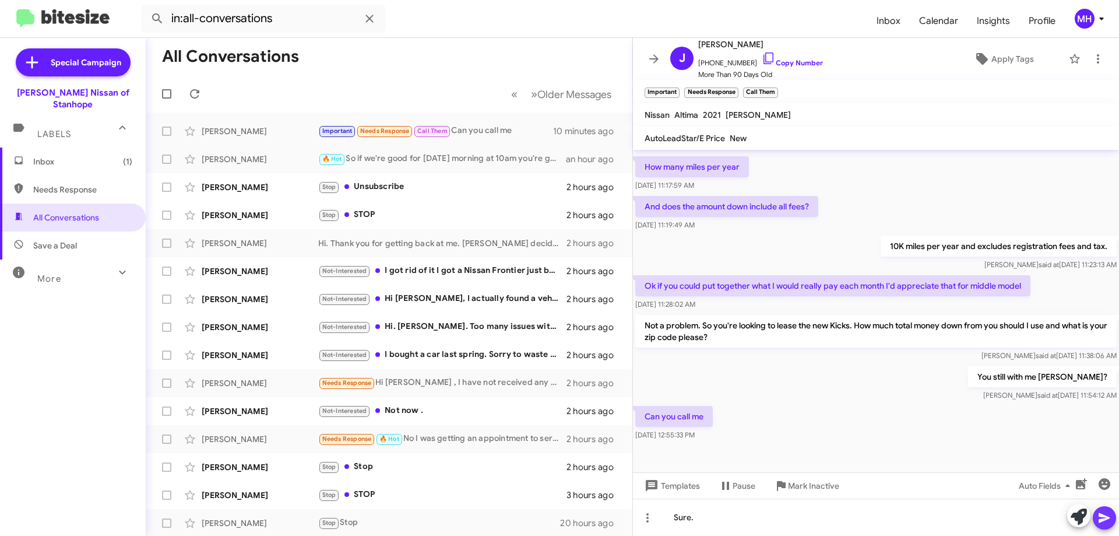
click at [1102, 520] on icon at bounding box center [1104, 518] width 11 height 10
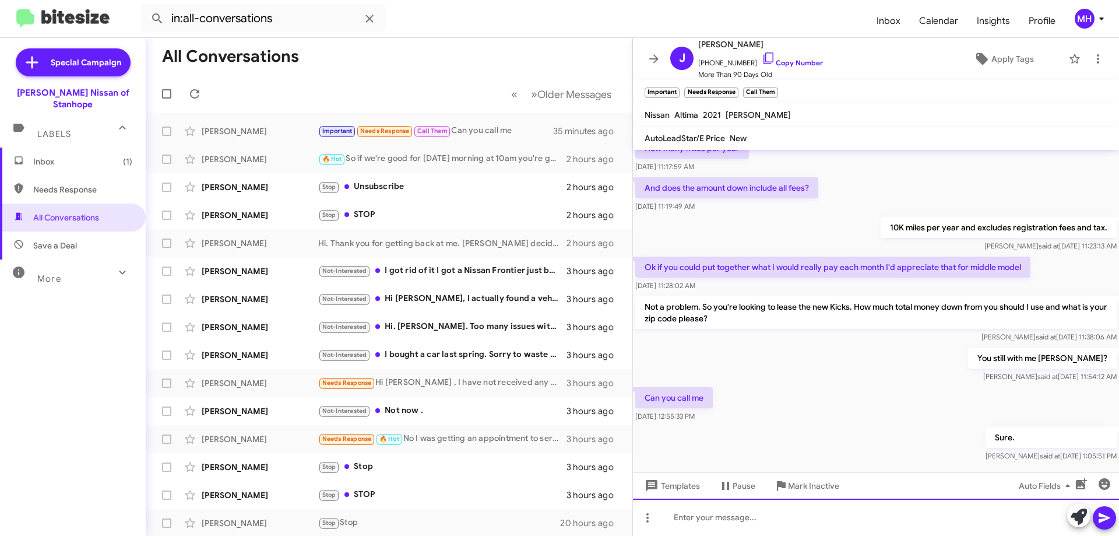
scroll to position [603, 0]
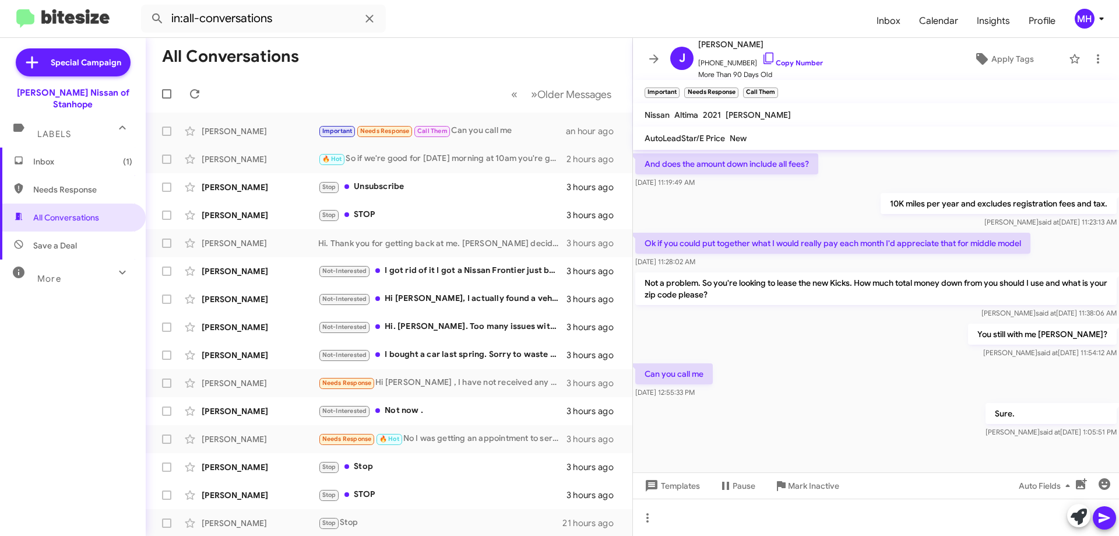
click at [60, 148] on span "Inbox (1)" at bounding box center [73, 162] width 146 height 28
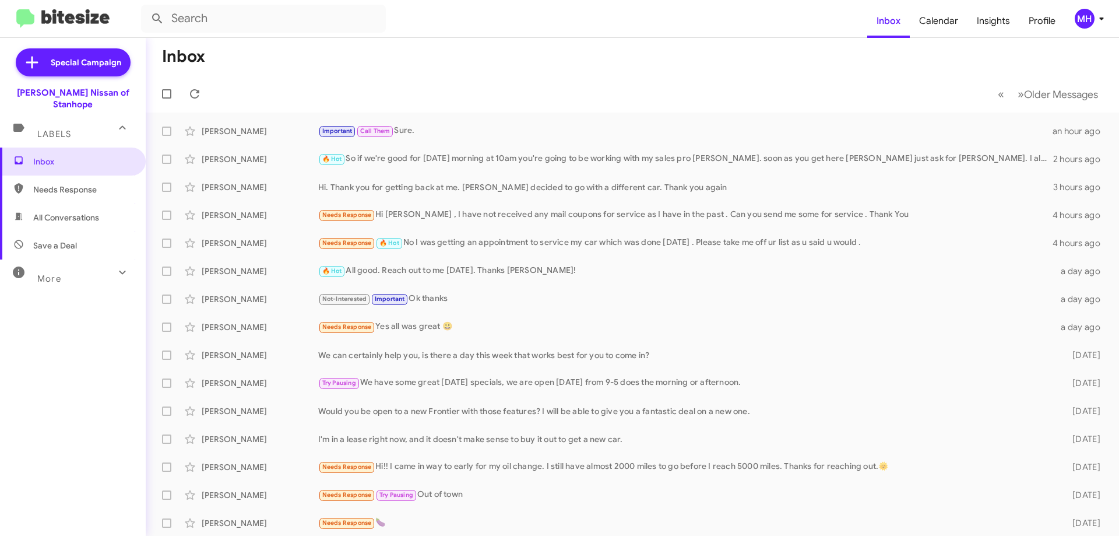
click at [101, 206] on span "All Conversations" at bounding box center [73, 217] width 146 height 28
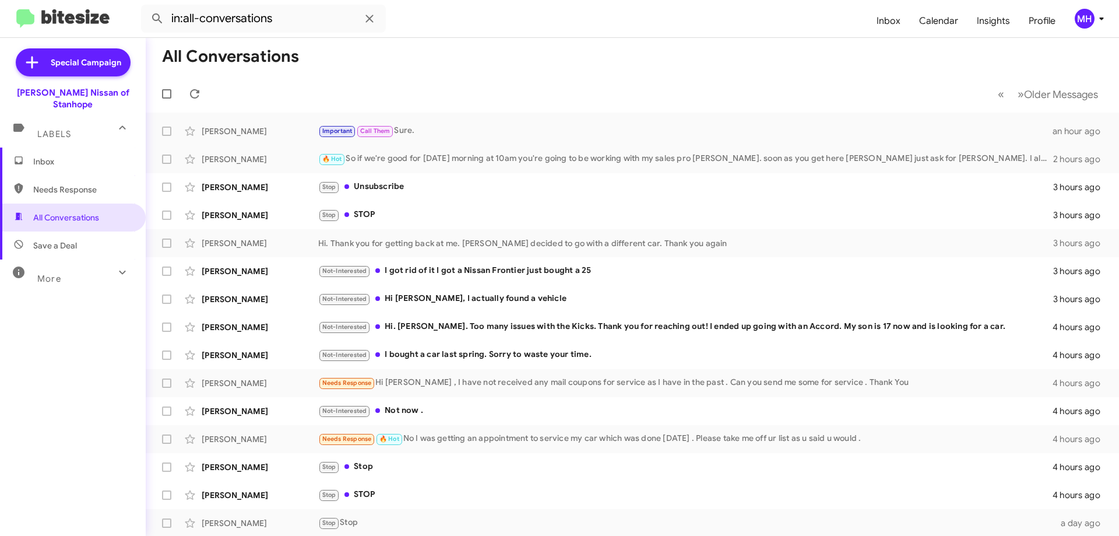
click at [96, 184] on span "Needs Response" at bounding box center [82, 190] width 99 height 12
type input "in:needs-response"
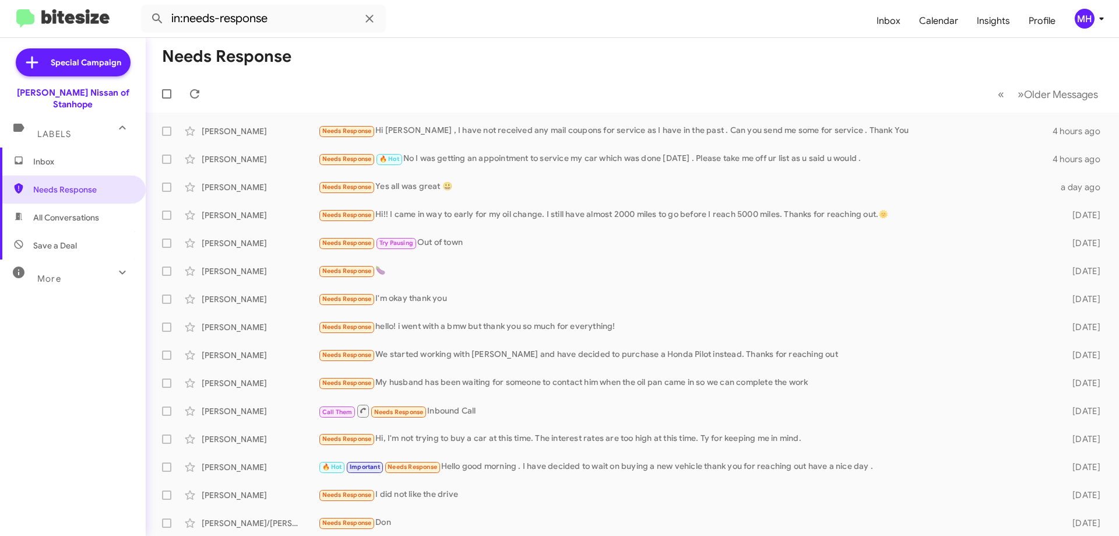
click at [82, 156] on span "Inbox" at bounding box center [82, 162] width 99 height 12
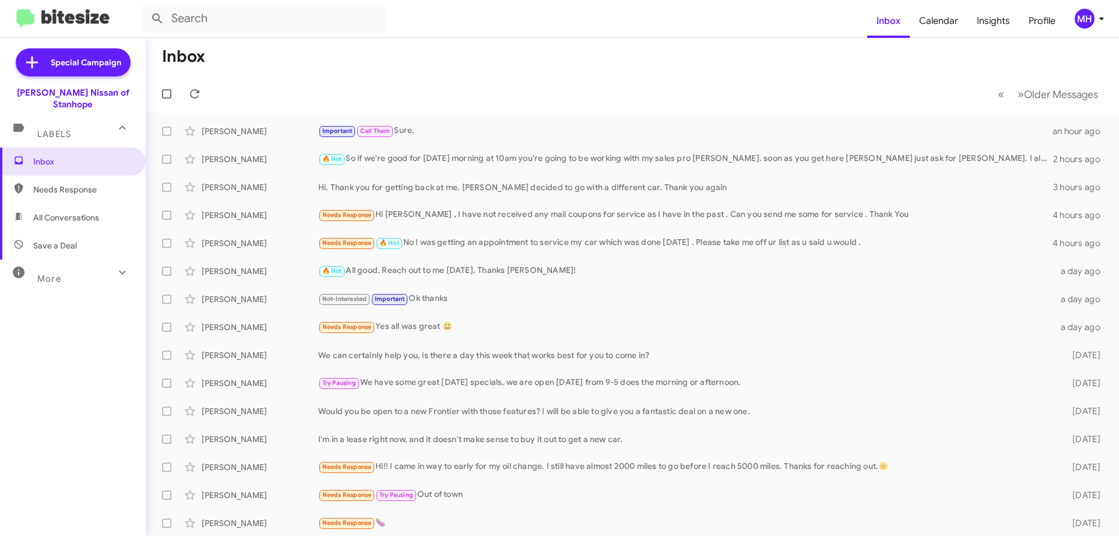
click at [76, 240] on span "Save a Deal" at bounding box center [55, 246] width 44 height 12
type input "in:not-interested"
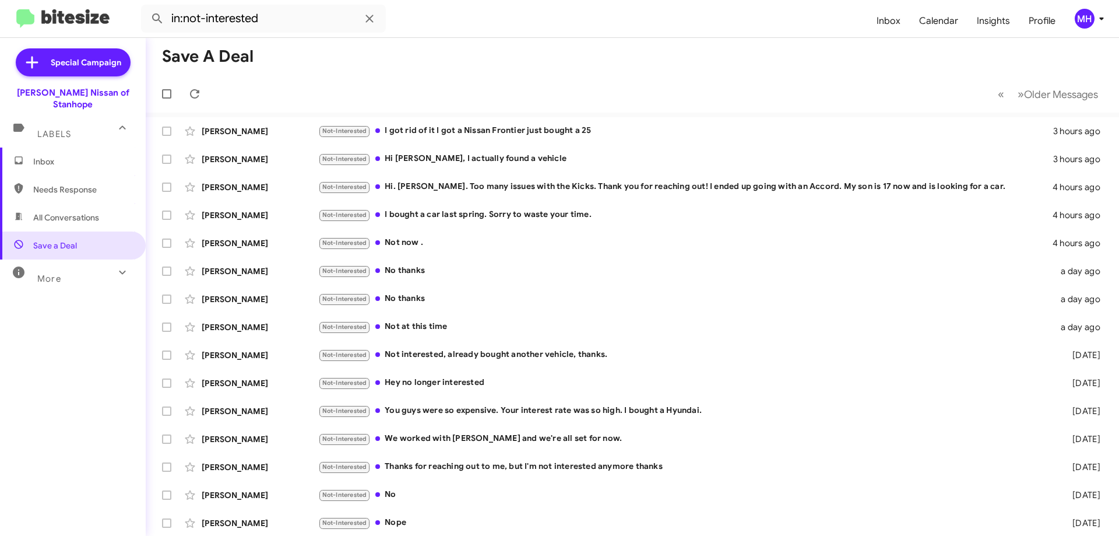
click at [69, 156] on span "Inbox" at bounding box center [82, 162] width 99 height 12
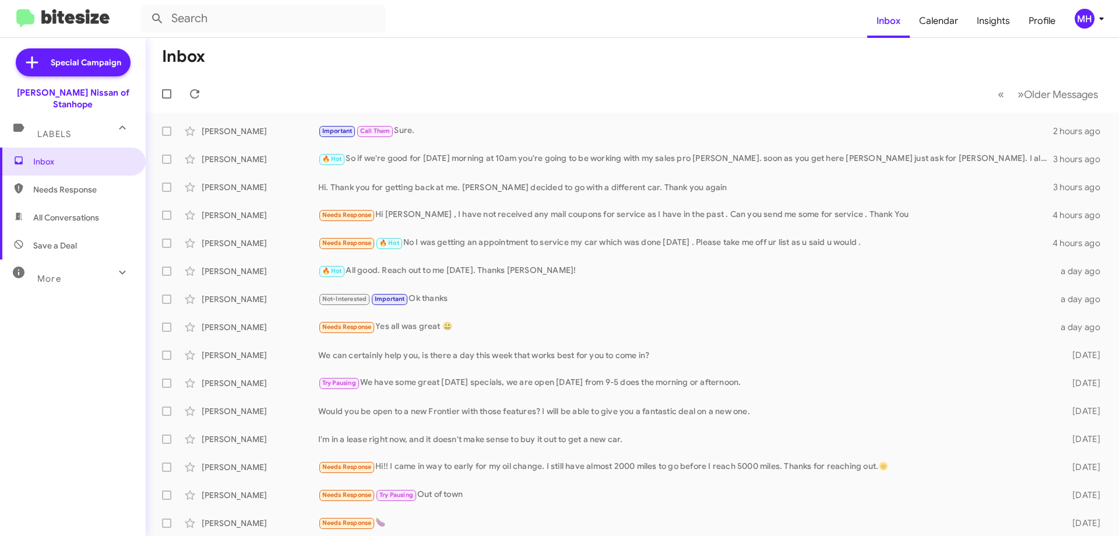
click at [49, 212] on span "All Conversations" at bounding box center [66, 218] width 66 height 12
type input "in:all-conversations"
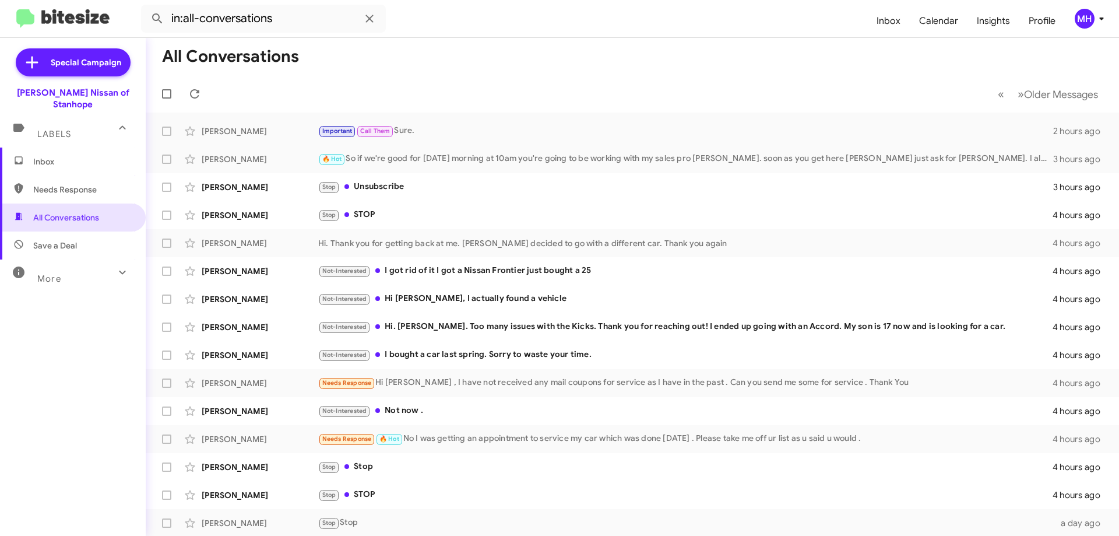
click at [56, 156] on span "Inbox" at bounding box center [82, 162] width 99 height 12
